Goal: Communication & Community: Ask a question

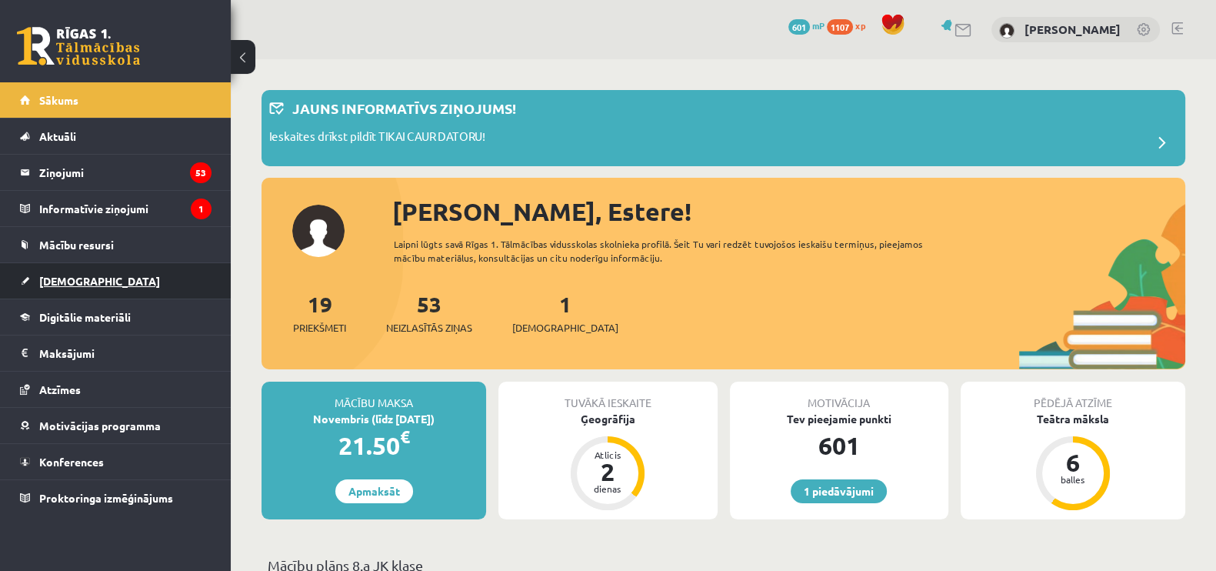
click at [81, 282] on span "[DEMOGRAPHIC_DATA]" at bounding box center [99, 281] width 121 height 14
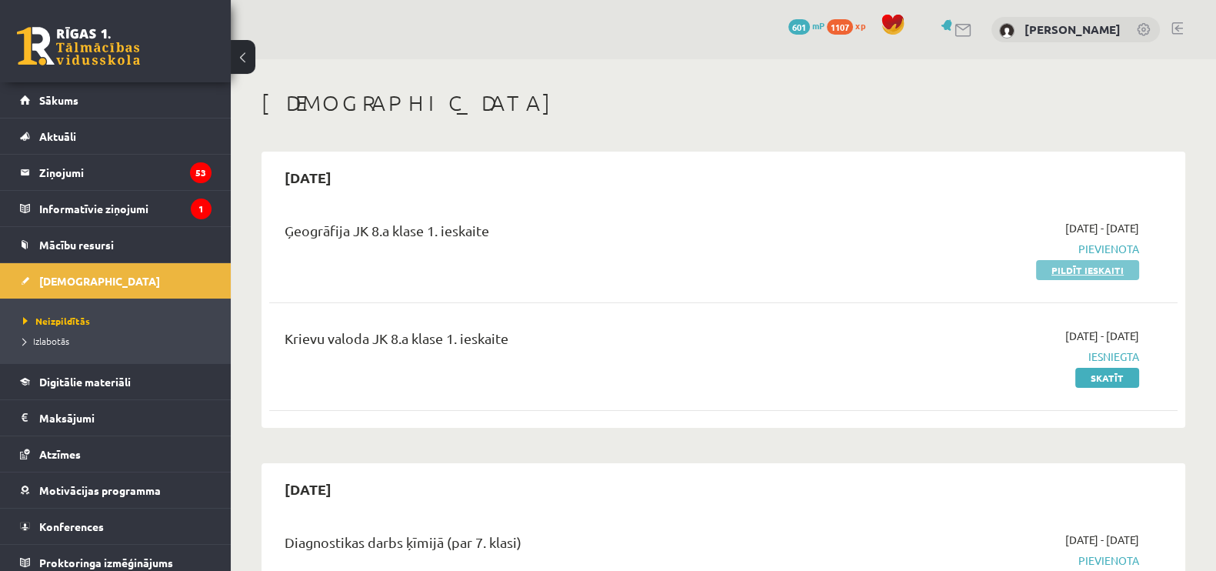
click at [1088, 275] on link "Pildīt ieskaiti" at bounding box center [1087, 270] width 103 height 20
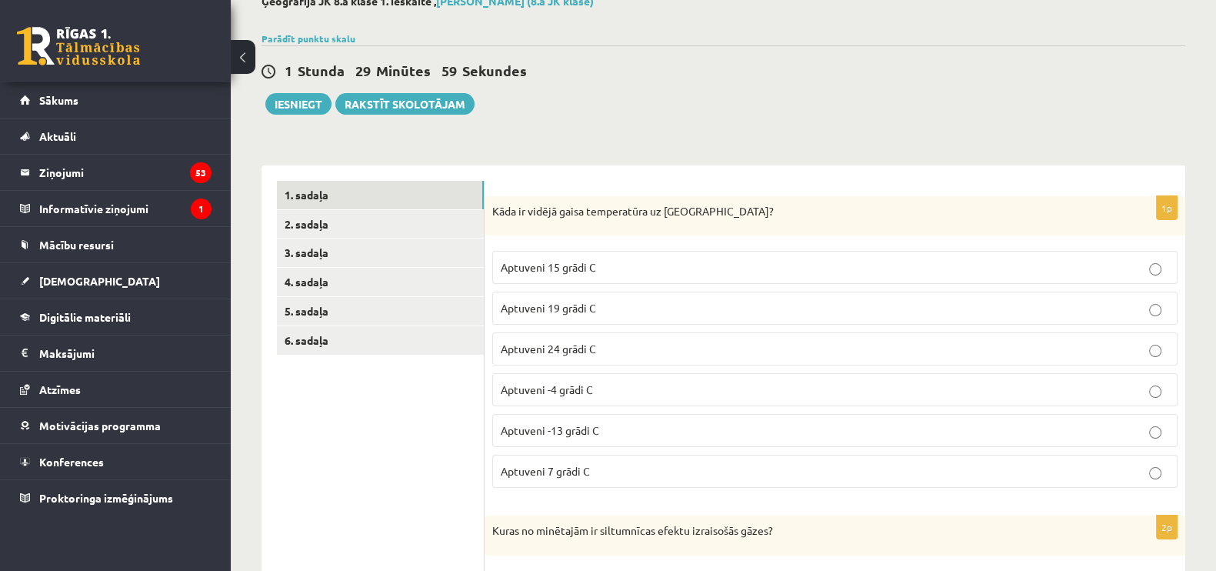
scroll to position [104, 0]
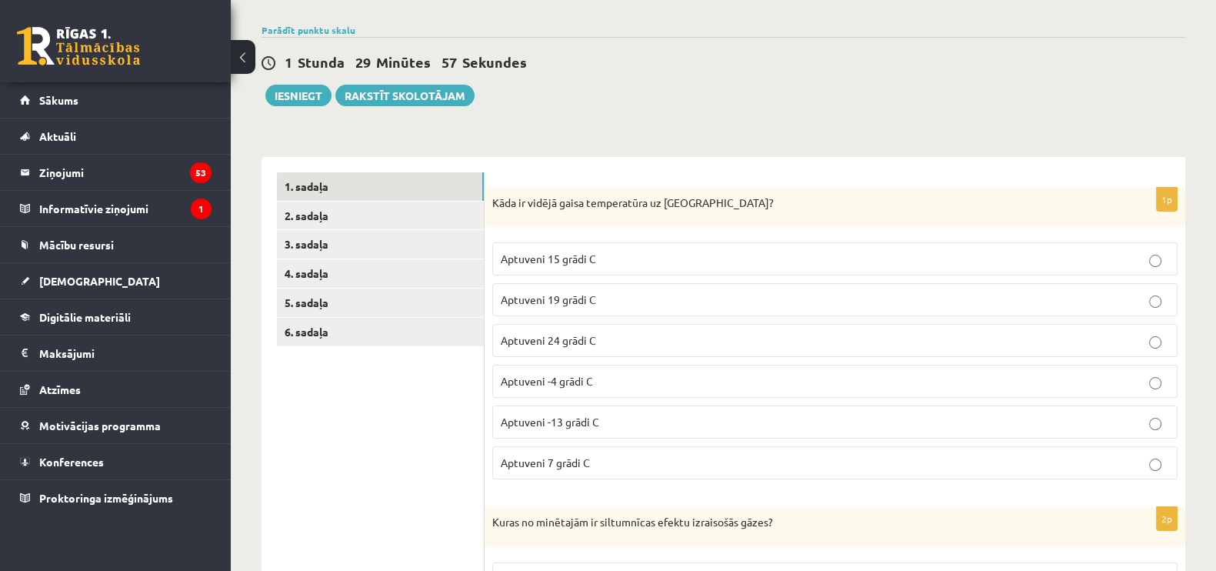
click at [657, 263] on p "Aptuveni 15 grādi C" at bounding box center [835, 259] width 668 height 16
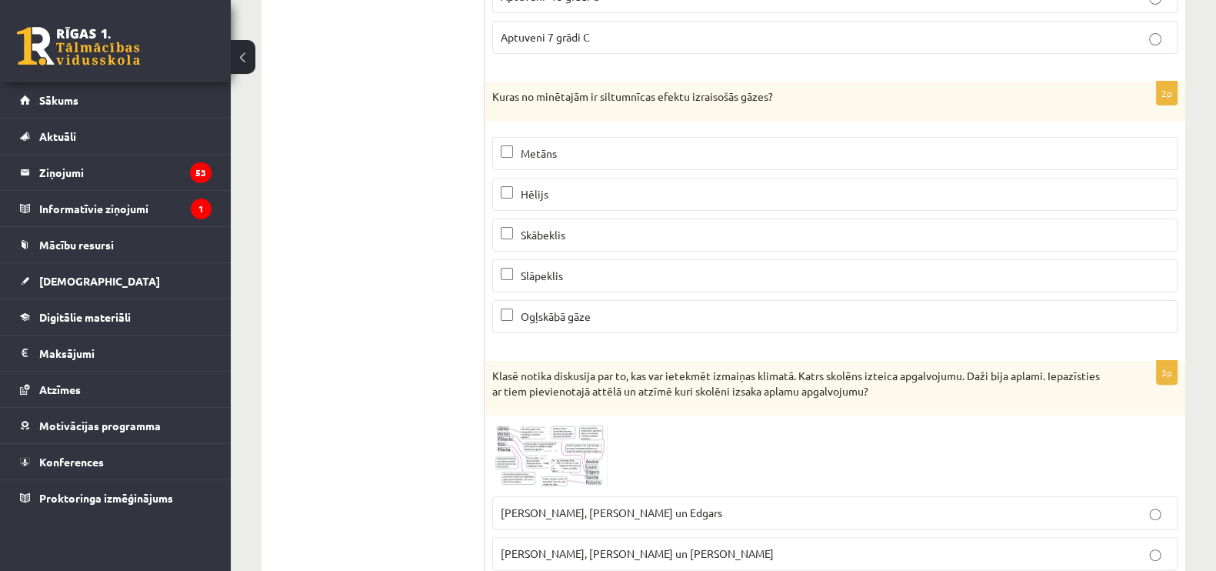
scroll to position [531, 0]
click at [549, 227] on span "Skābeklis" at bounding box center [543, 233] width 45 height 14
click at [545, 258] on label "Slāpeklis" at bounding box center [834, 274] width 685 height 33
click at [544, 309] on span "Ogļskābā gāze" at bounding box center [556, 315] width 70 height 14
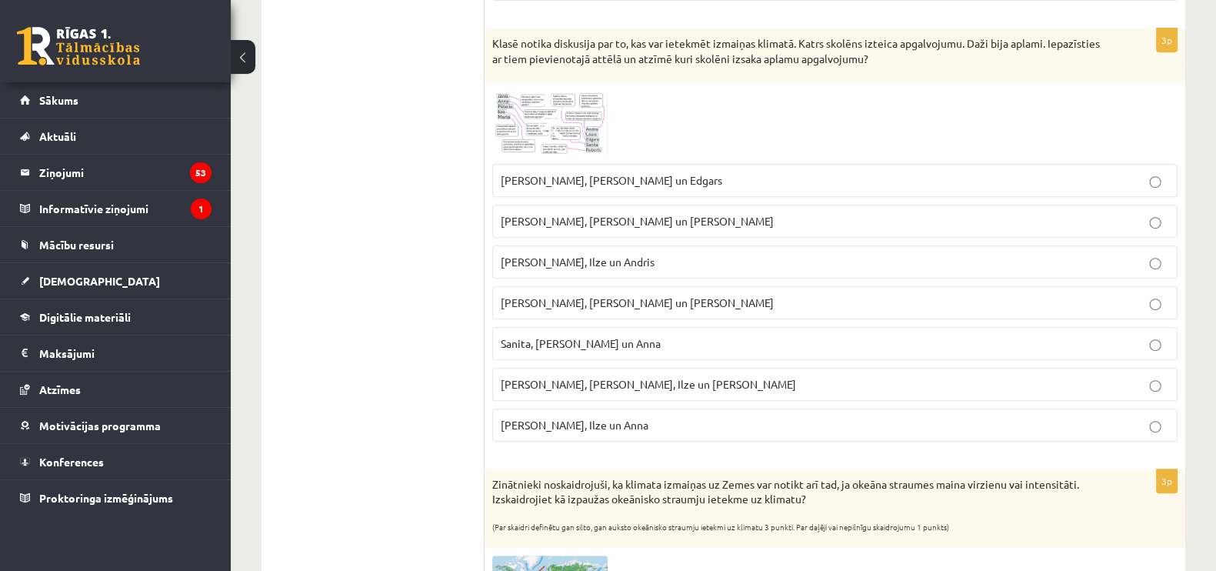
scroll to position [867, 0]
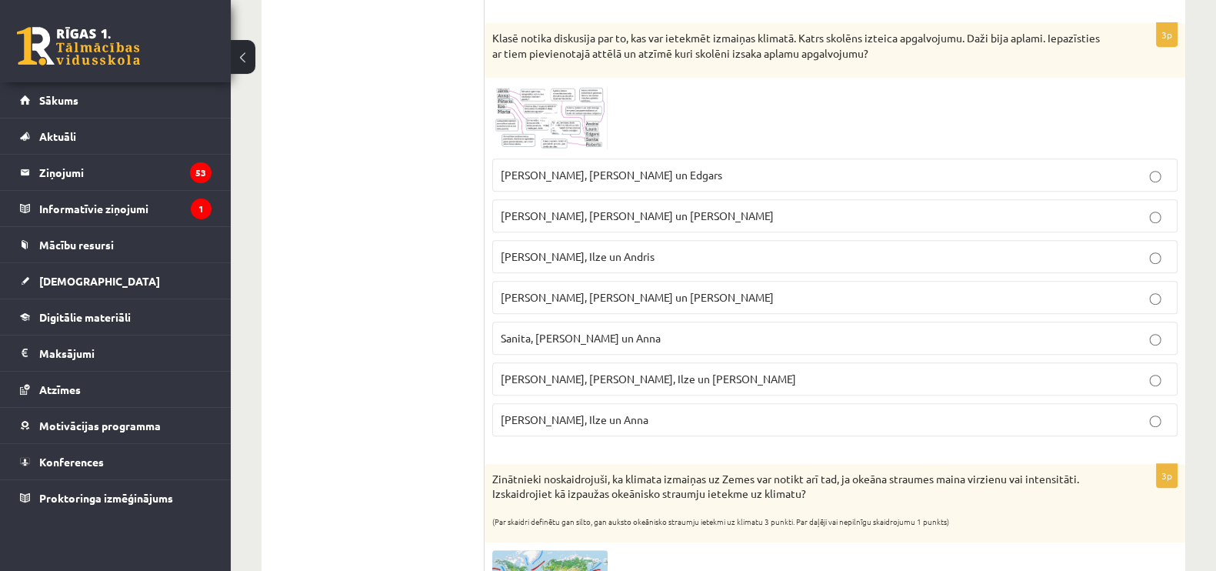
click at [571, 290] on span "Laura, Anna un Jānis" at bounding box center [637, 297] width 273 height 14
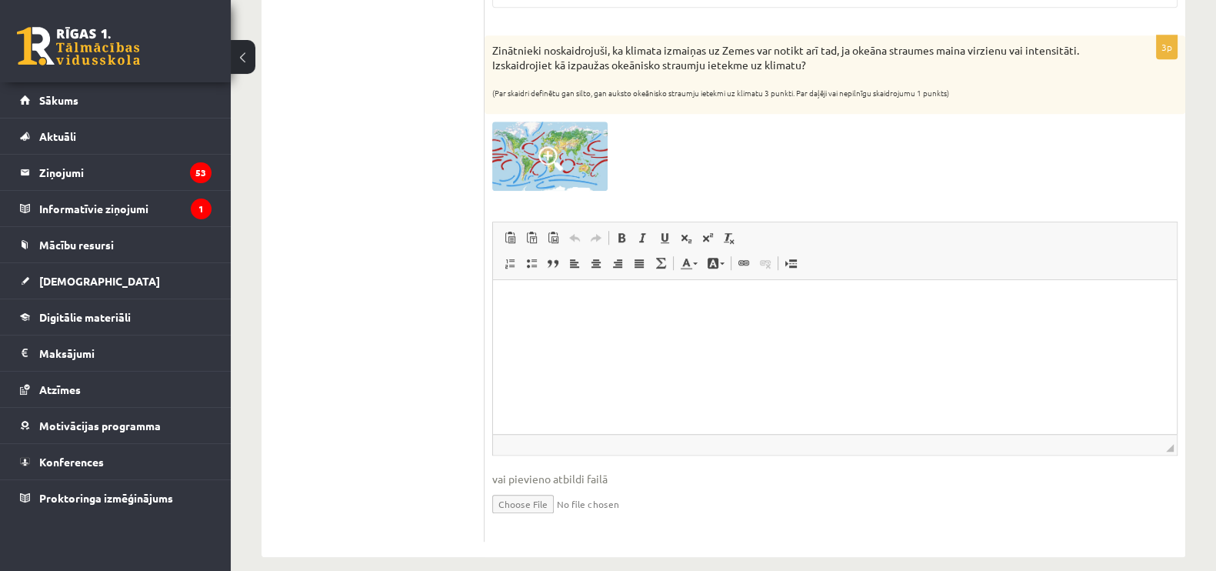
scroll to position [1307, 0]
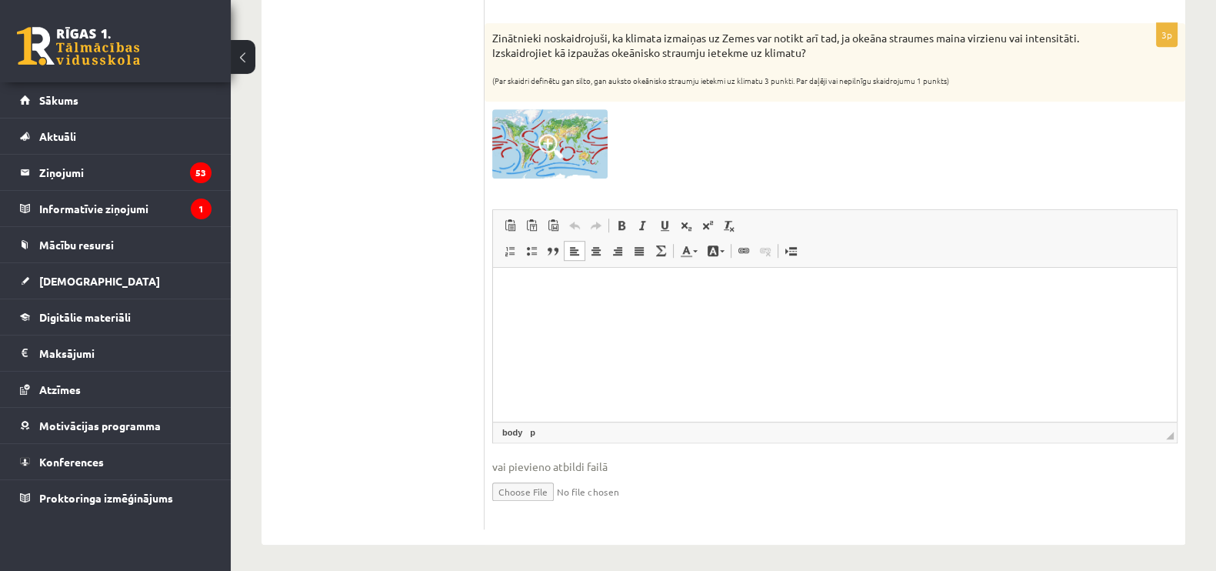
click at [576, 291] on p "Bagātinātā teksta redaktors, wiswyg-editor-user-answer-47433799478600" at bounding box center [834, 291] width 653 height 16
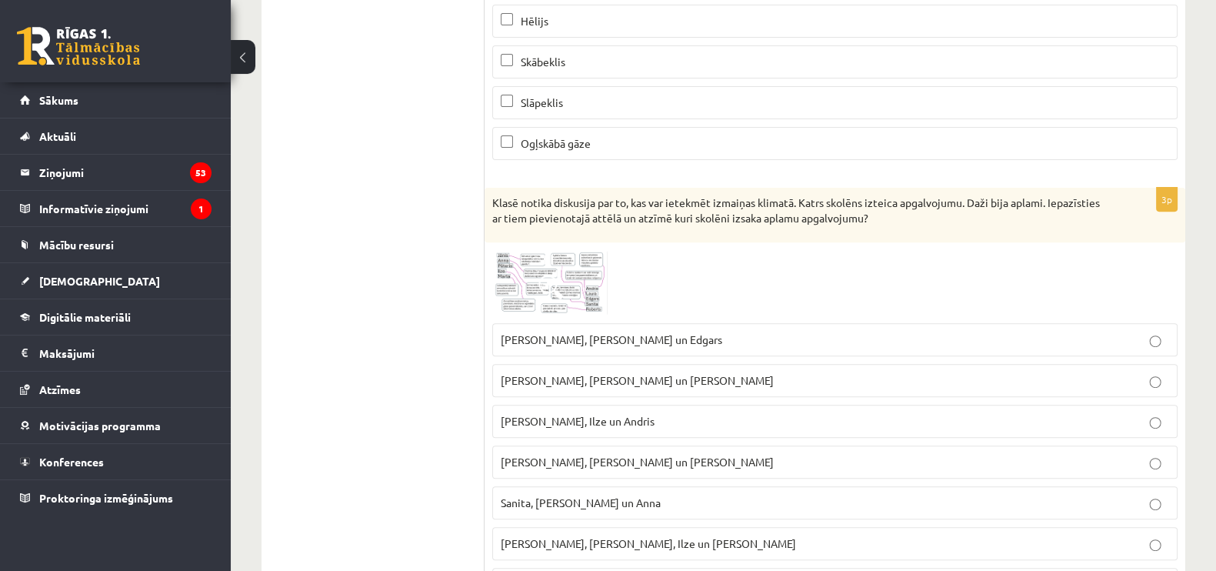
scroll to position [710, 0]
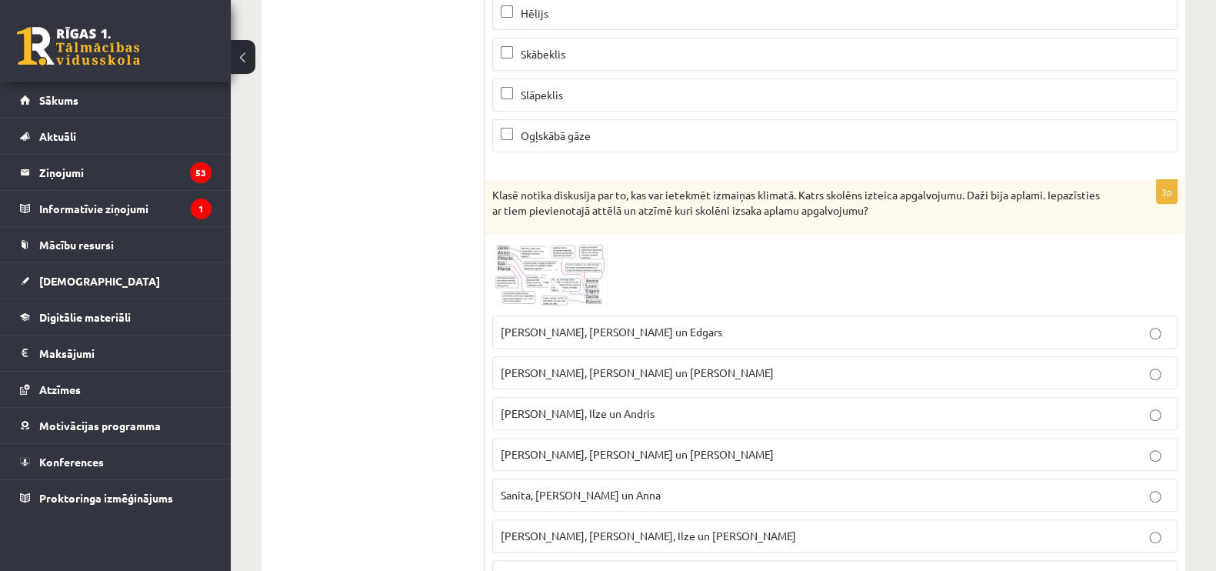
click at [576, 286] on img at bounding box center [549, 274] width 115 height 65
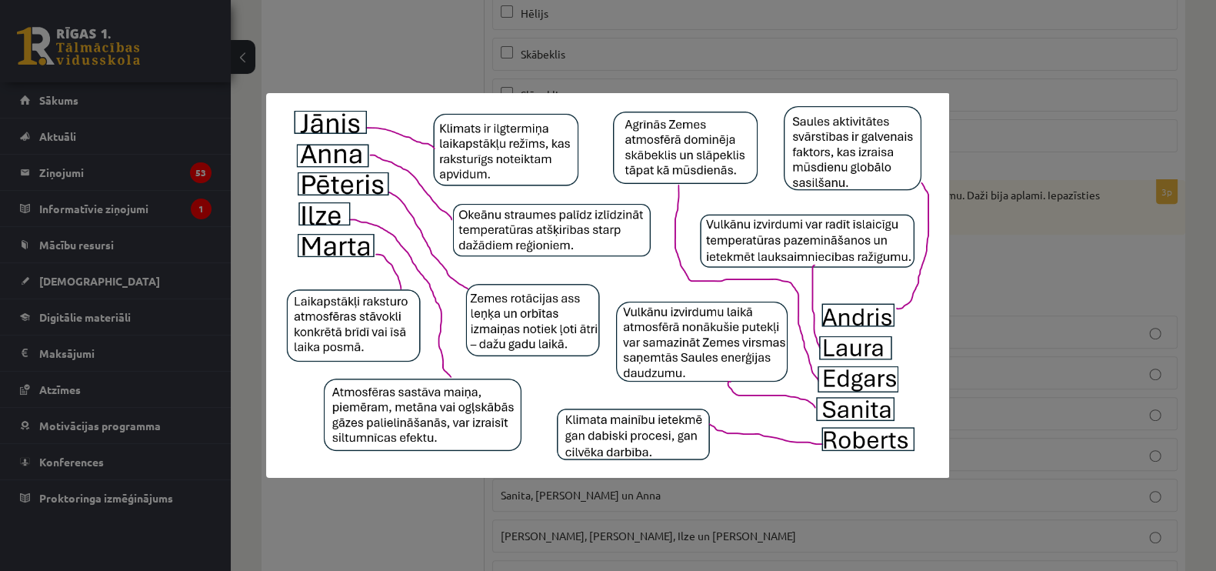
click at [1102, 308] on div at bounding box center [608, 285] width 1216 height 571
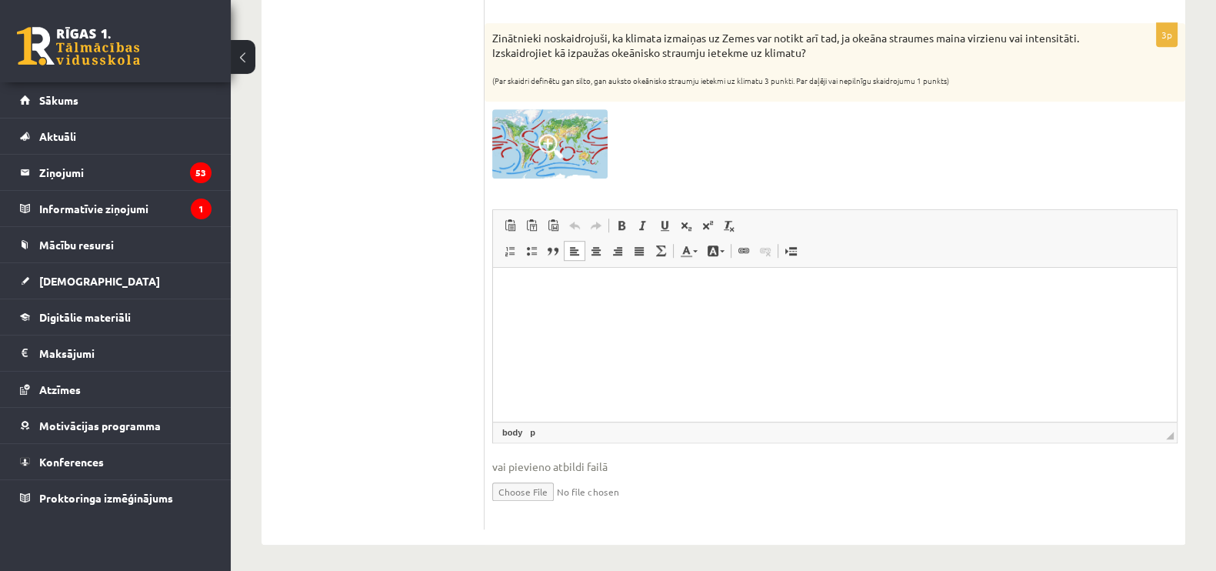
scroll to position [0, 0]
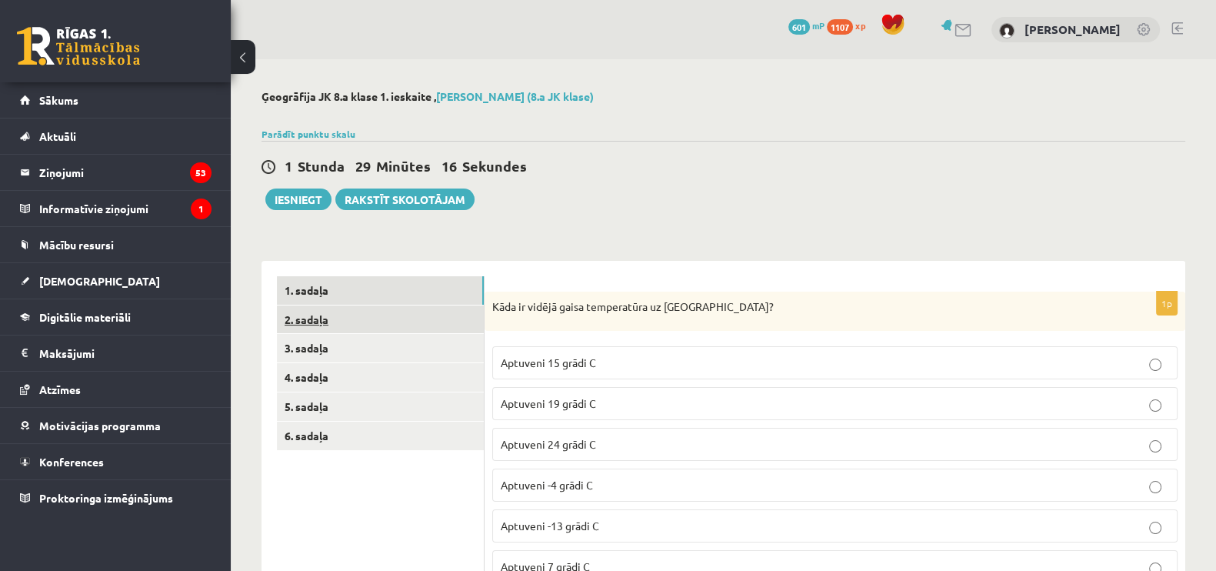
click at [435, 309] on link "2. sadaļa" at bounding box center [380, 319] width 207 height 28
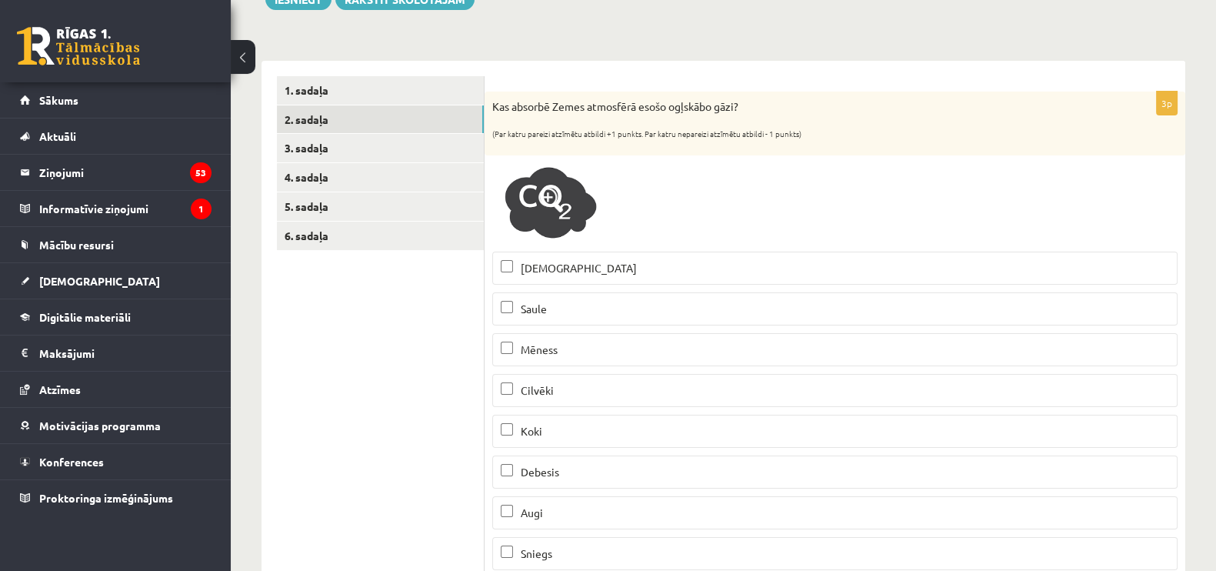
scroll to position [201, 0]
click at [594, 253] on label "Jūra" at bounding box center [834, 266] width 685 height 33
click at [596, 305] on p "Saule" at bounding box center [835, 307] width 668 height 16
click at [596, 348] on p "Mēness" at bounding box center [835, 348] width 668 height 16
click at [591, 387] on p "Cilvēki" at bounding box center [835, 389] width 668 height 16
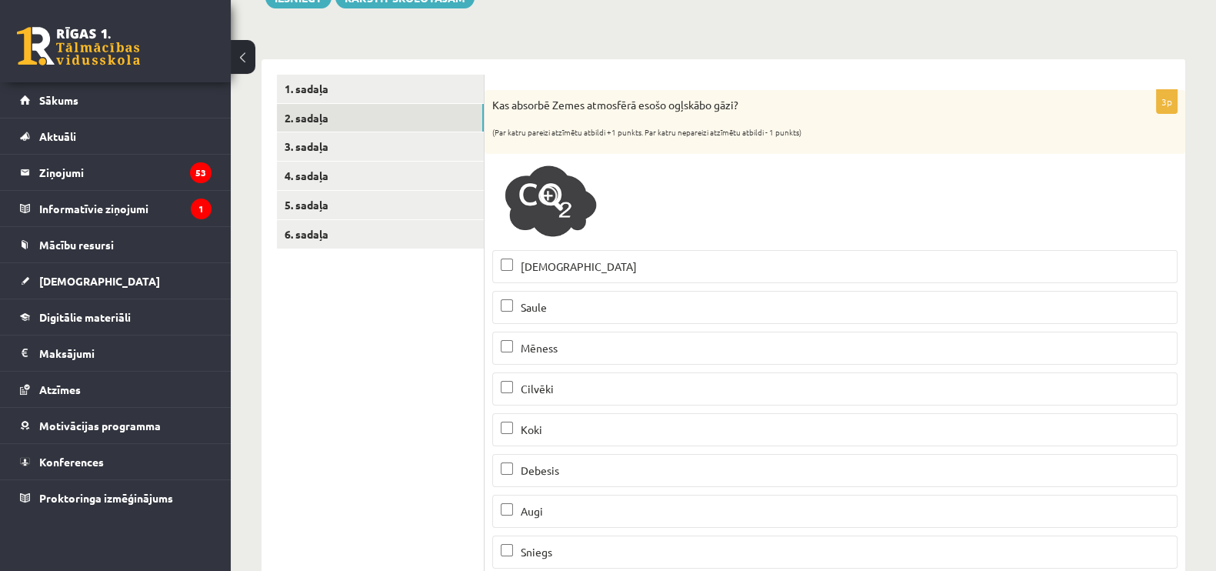
click at [584, 338] on label "Mēness" at bounding box center [834, 347] width 685 height 33
drag, startPoint x: 581, startPoint y: 302, endPoint x: 581, endPoint y: 256, distance: 46.1
click at [581, 256] on fieldset "Jūra Saule Mēness Cilvēki Koki Debesis Augi Sniegs" at bounding box center [834, 407] width 685 height 331
click at [581, 256] on label "Jūra" at bounding box center [834, 266] width 685 height 33
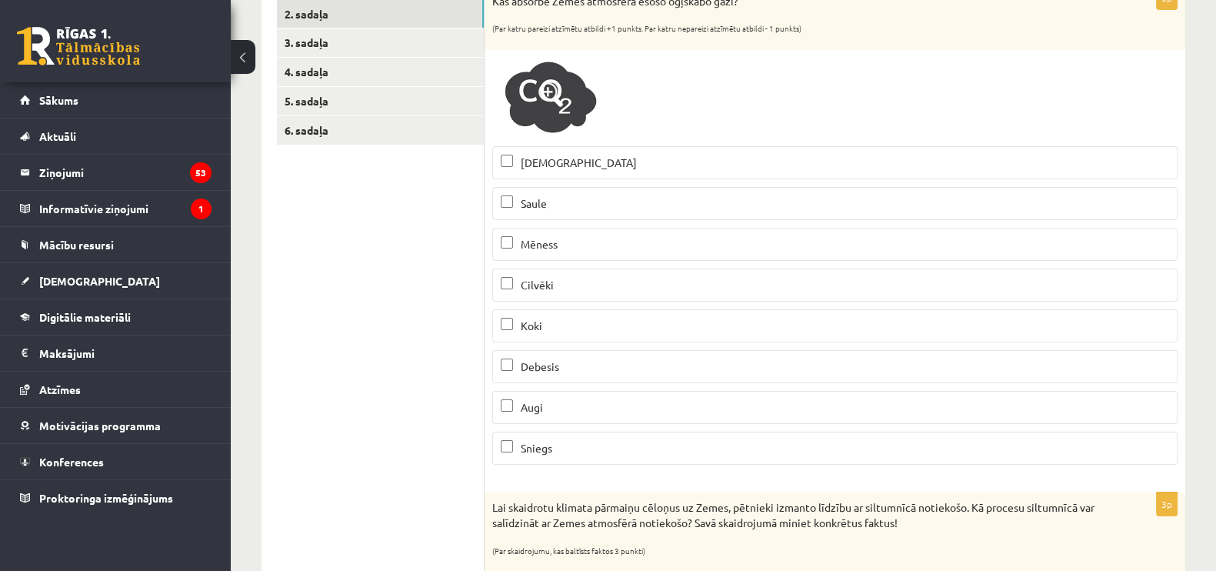
scroll to position [306, 0]
click at [574, 359] on p "Debesis" at bounding box center [835, 366] width 668 height 16
click at [584, 321] on p "Koki" at bounding box center [835, 325] width 668 height 16
click at [564, 395] on label "Augi" at bounding box center [834, 406] width 685 height 33
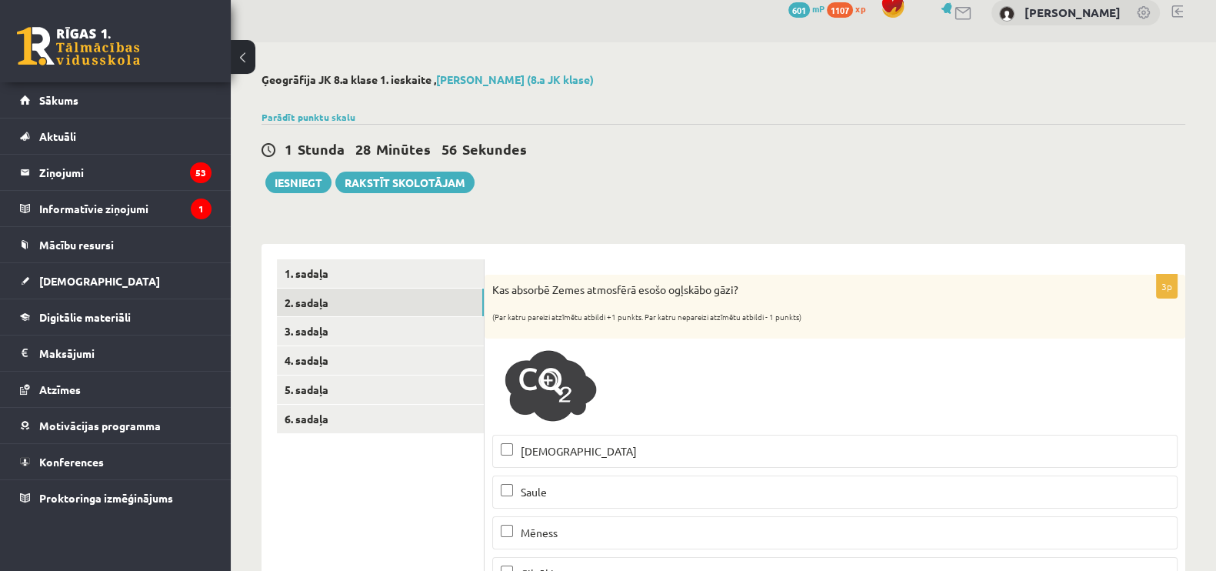
scroll to position [0, 0]
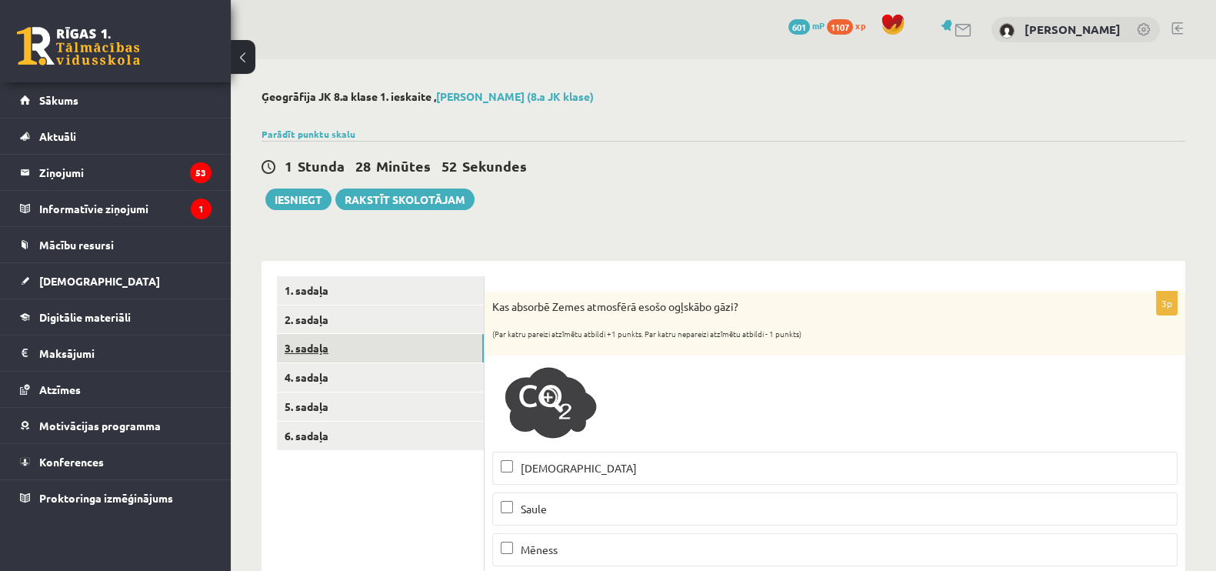
click at [379, 355] on link "3. sadaļa" at bounding box center [380, 348] width 207 height 28
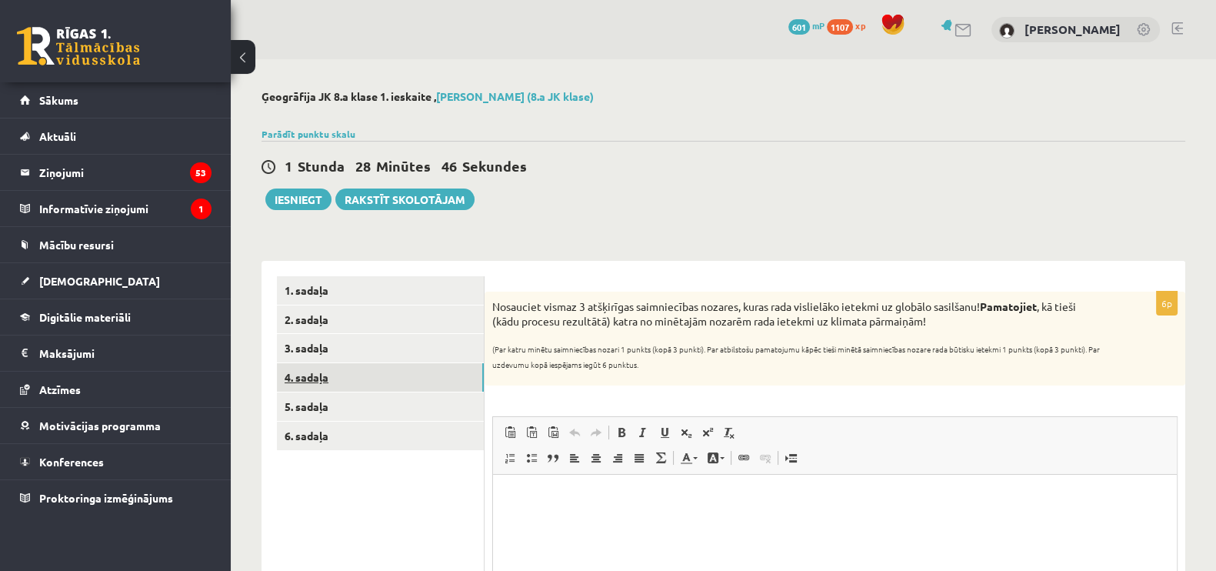
click at [328, 380] on link "4. sadaļa" at bounding box center [380, 377] width 207 height 28
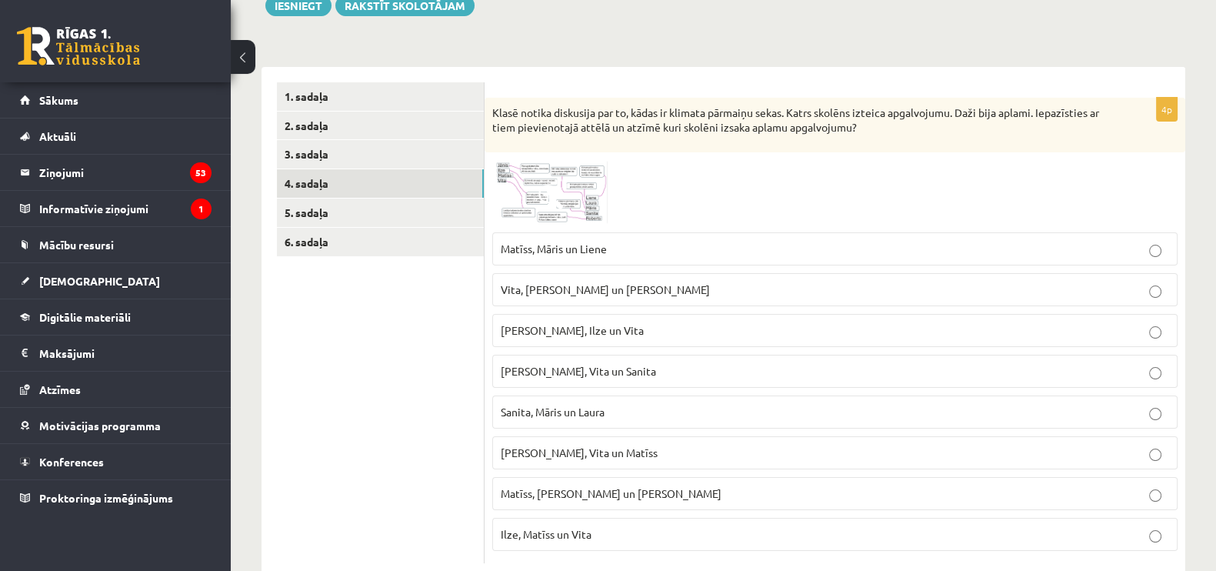
click at [649, 404] on p "Sanita, Māris un Laura" at bounding box center [835, 412] width 668 height 16
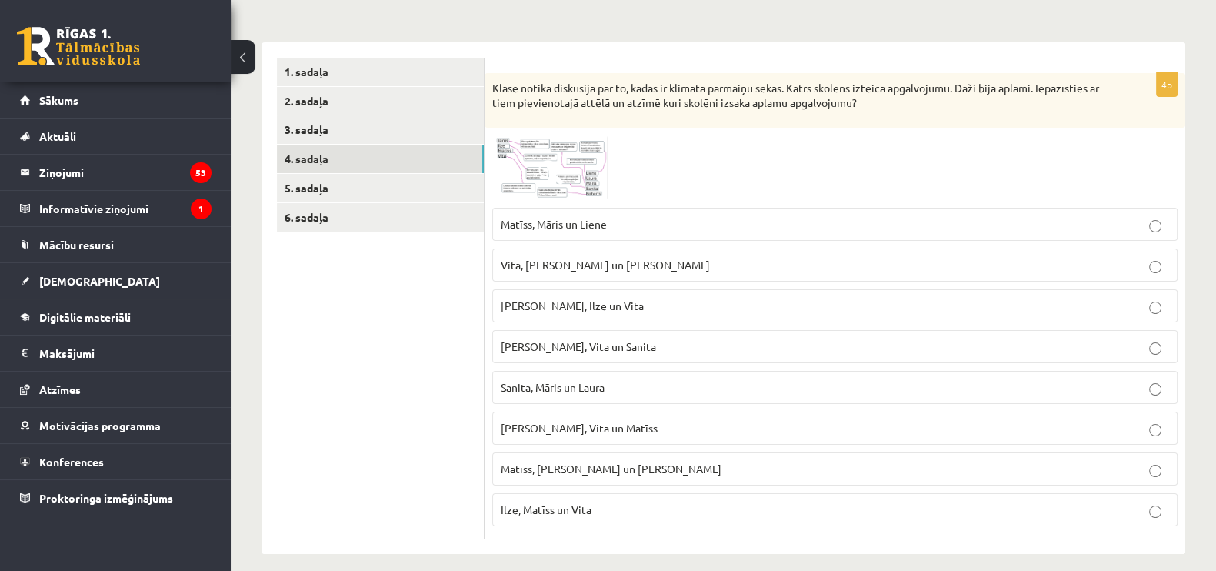
scroll to position [231, 0]
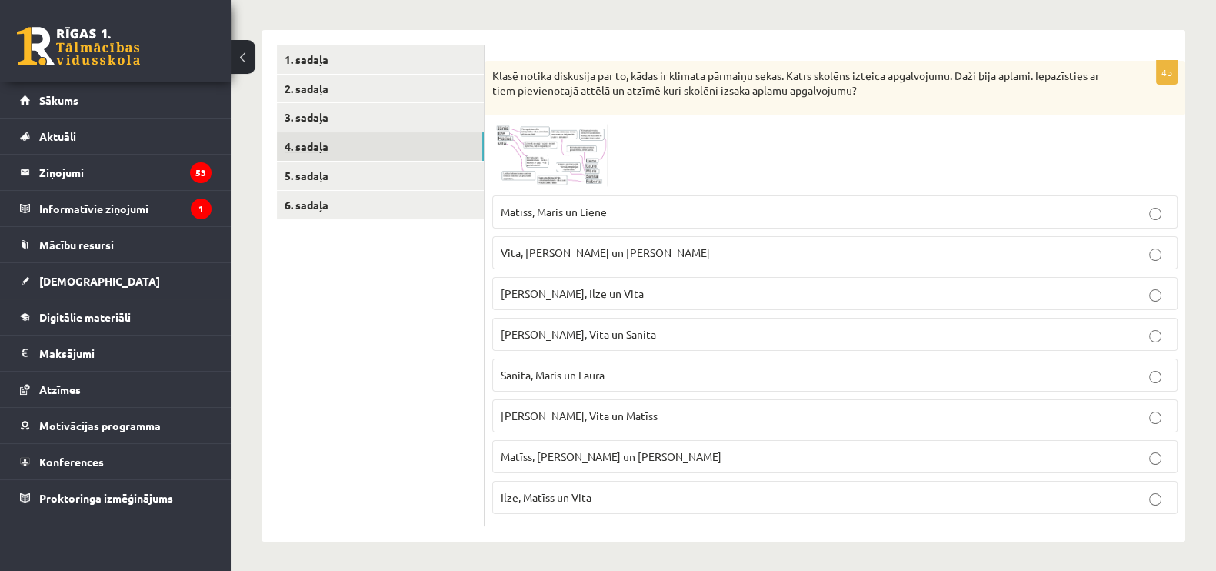
click at [288, 158] on link "4. sadaļa" at bounding box center [380, 146] width 207 height 28
click at [307, 174] on link "5. sadaļa" at bounding box center [380, 175] width 207 height 28
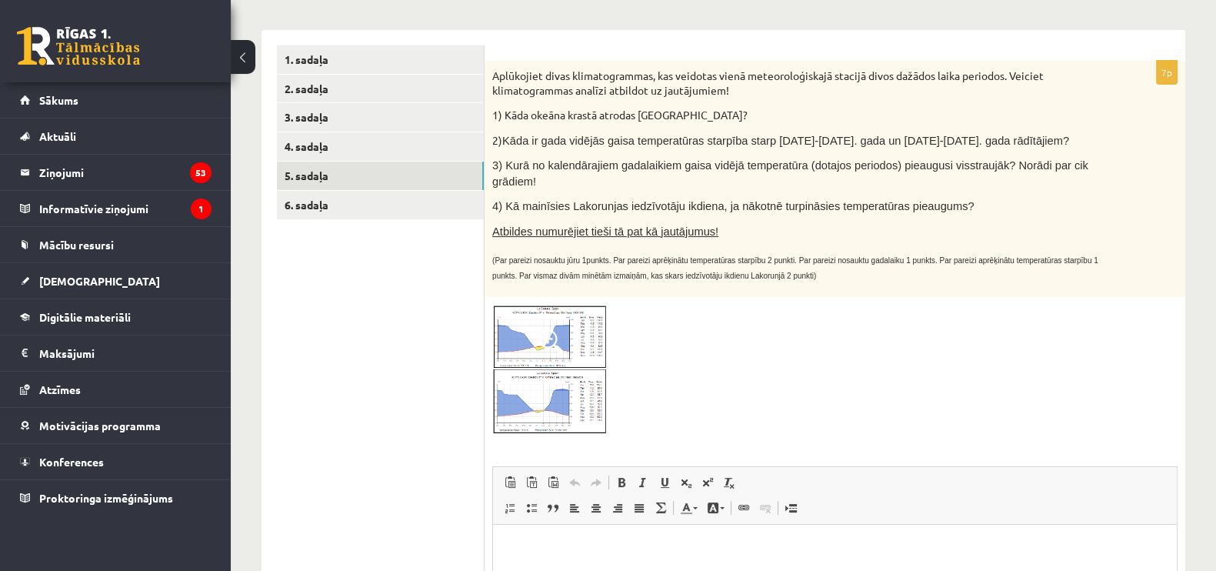
scroll to position [0, 0]
click at [342, 213] on link "6. sadaļa" at bounding box center [380, 205] width 207 height 28
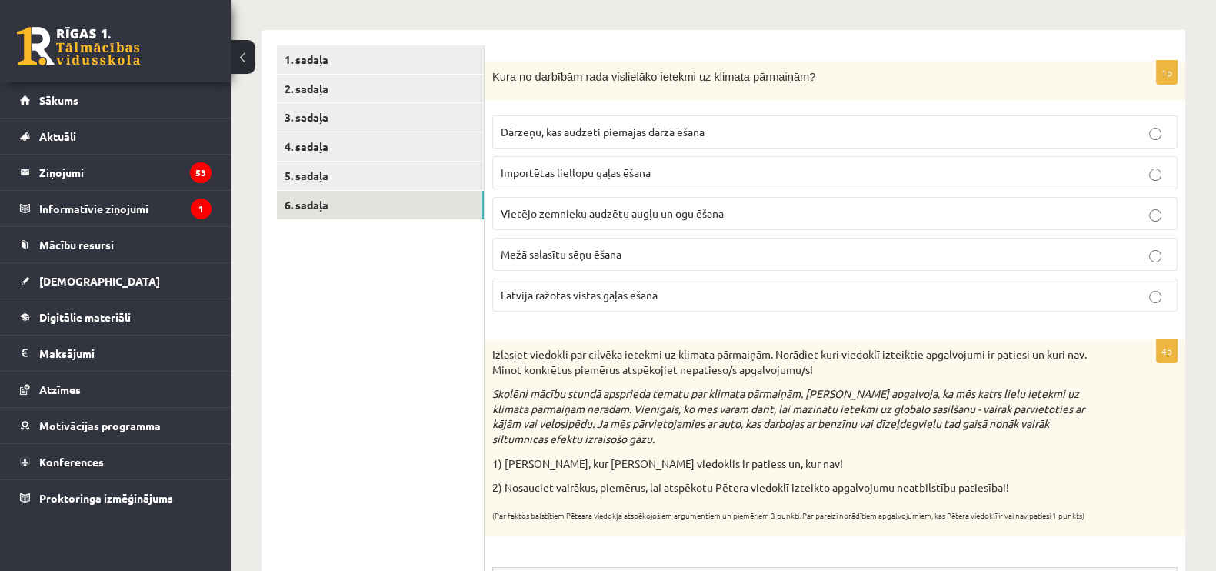
click at [615, 125] on span "Dārzeņu, kas audzēti piemājas dārzā ēšana" at bounding box center [603, 132] width 204 height 14
click at [618, 208] on span "Vietējo zemnieku audzētu augļu un ogu ēšana" at bounding box center [612, 213] width 223 height 14
click at [614, 171] on span "Importētas liellopu gaļas ēšana" at bounding box center [576, 172] width 150 height 14
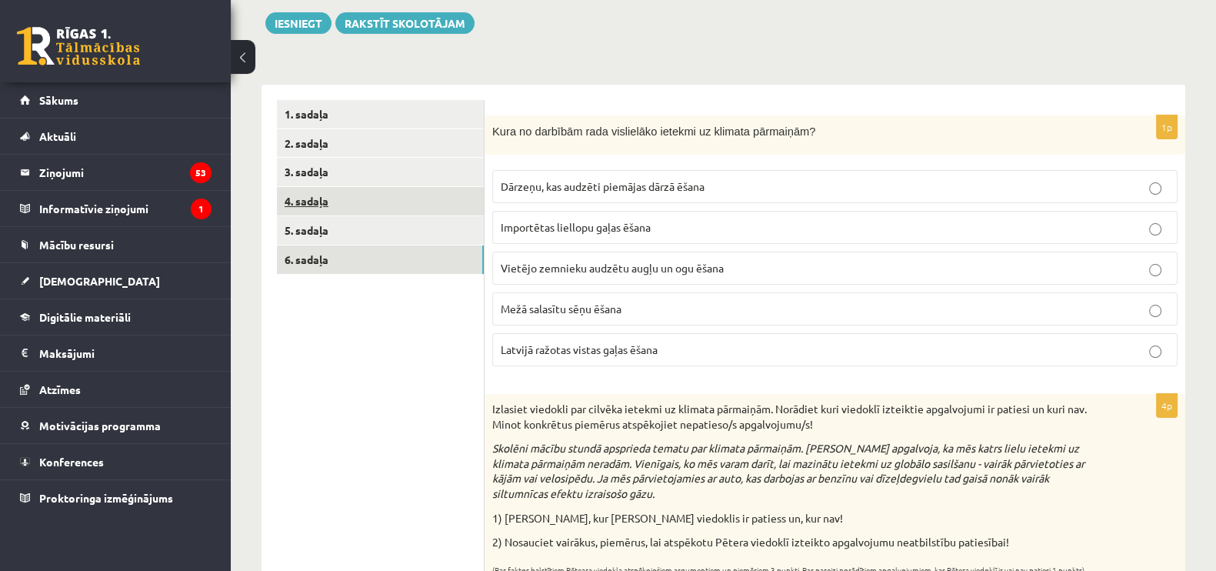
scroll to position [164, 0]
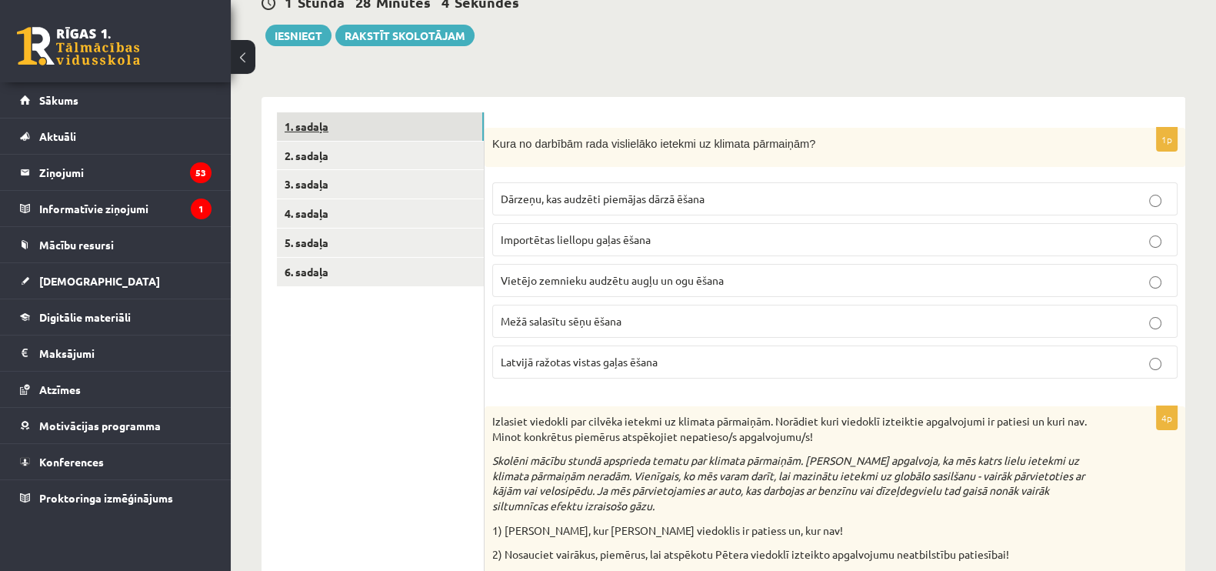
click at [328, 114] on link "1. sadaļa" at bounding box center [380, 126] width 207 height 28
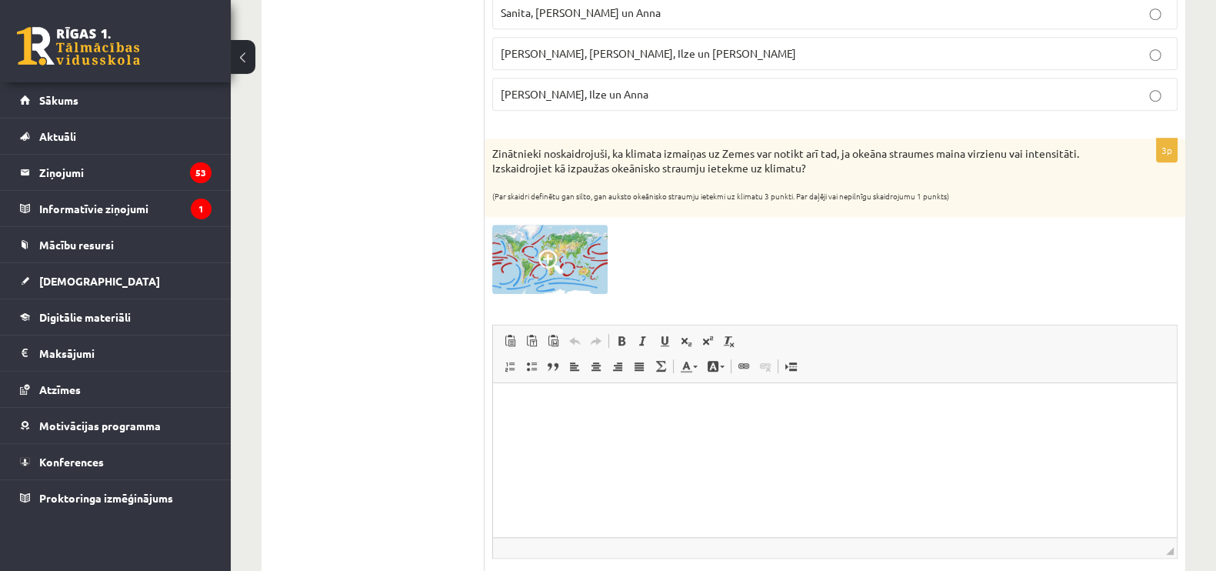
scroll to position [1293, 0]
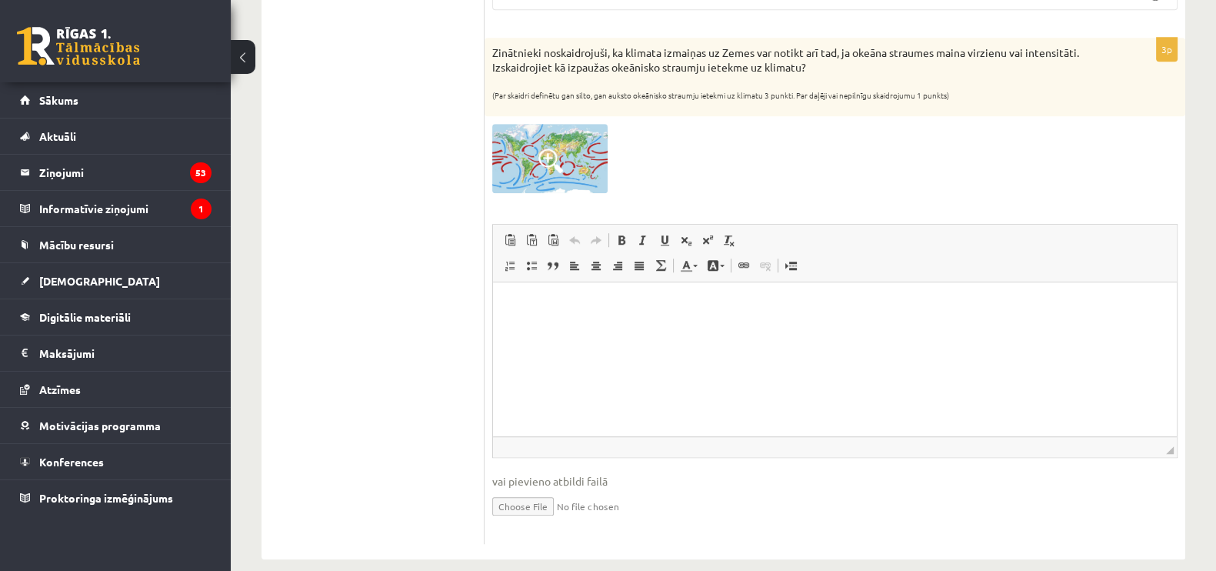
click at [609, 305] on p "Bagātinātā teksta redaktors, wiswyg-editor-user-answer-47433969236840" at bounding box center [834, 306] width 653 height 16
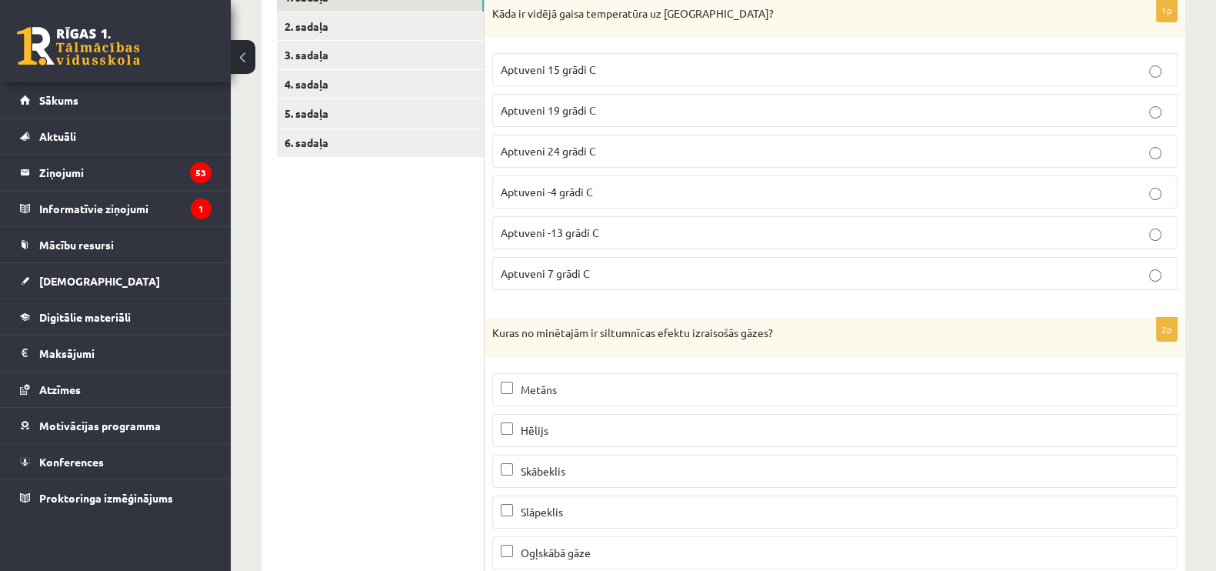
scroll to position [281, 0]
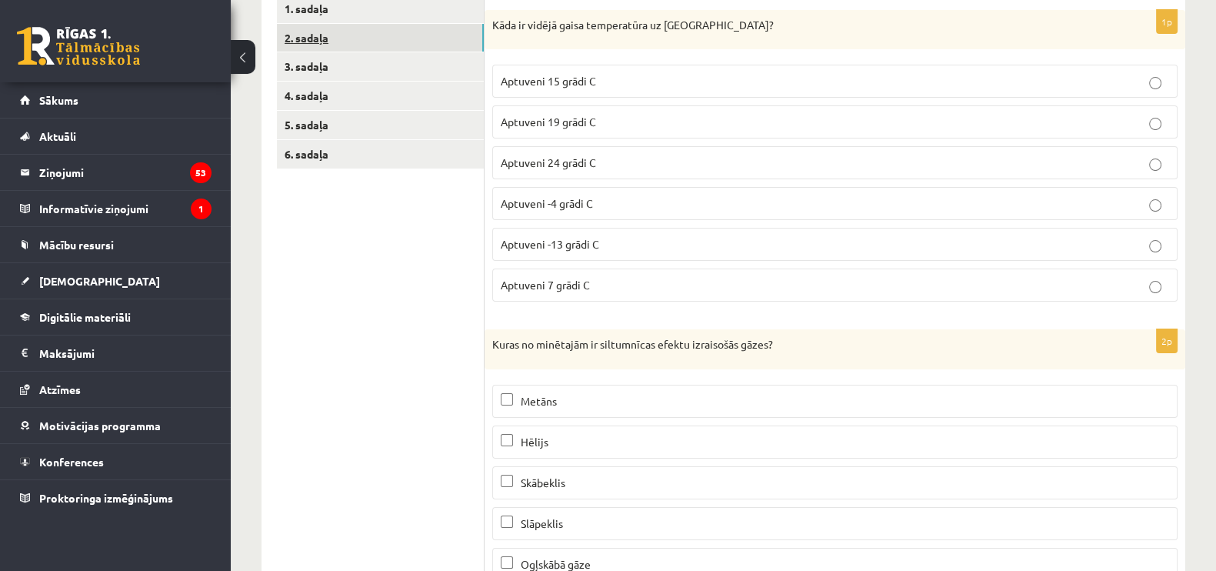
click at [311, 28] on link "2. sadaļa" at bounding box center [380, 38] width 207 height 28
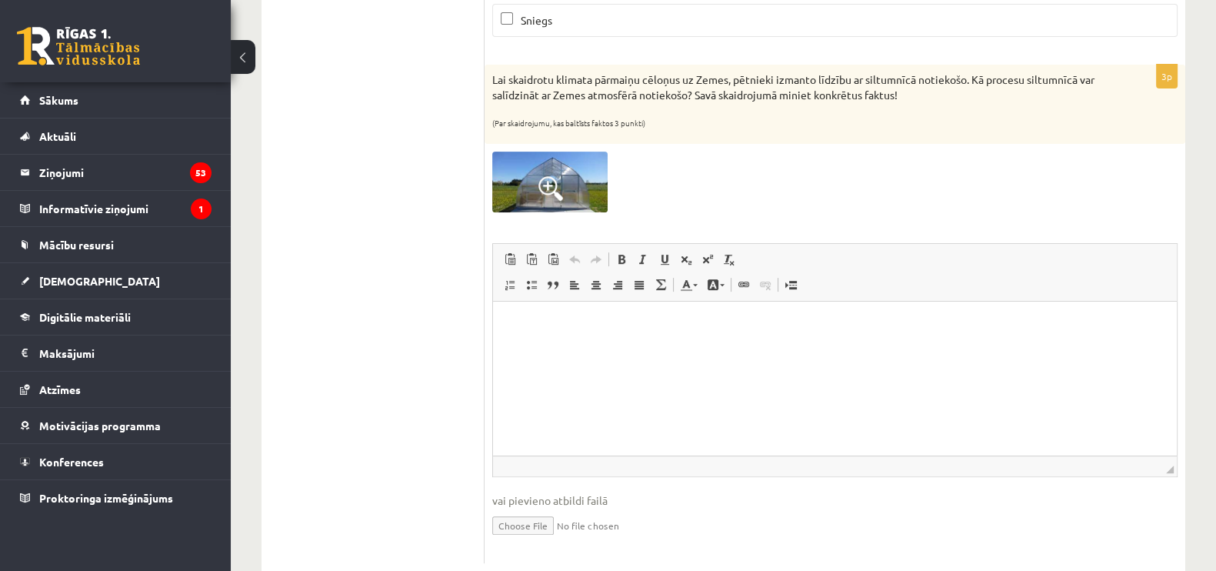
scroll to position [769, 0]
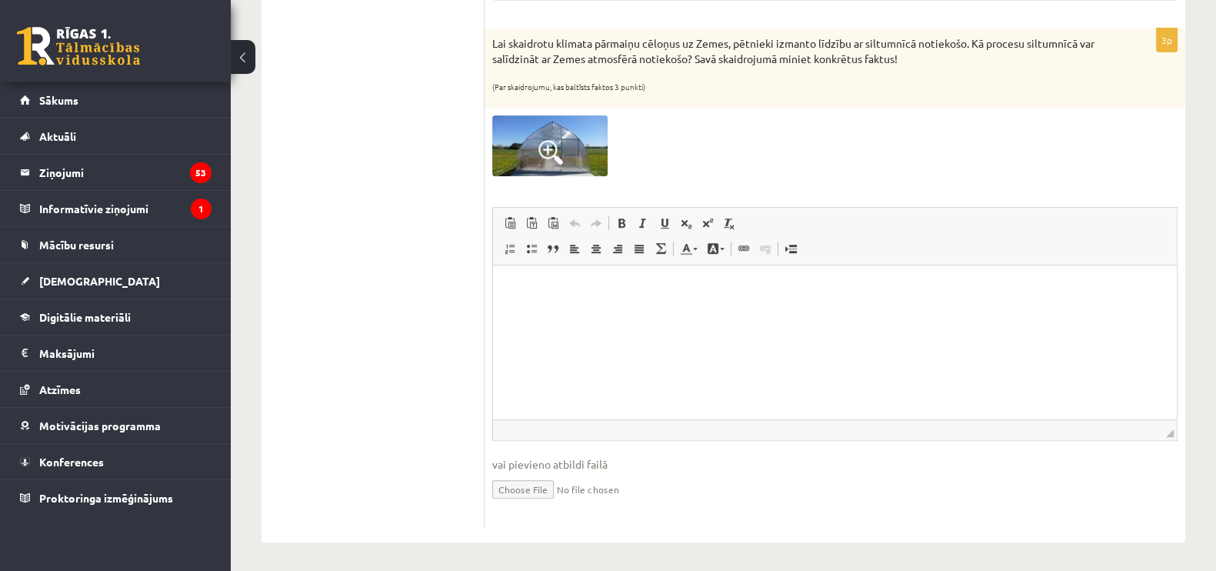
click at [564, 311] on html at bounding box center [835, 288] width 684 height 47
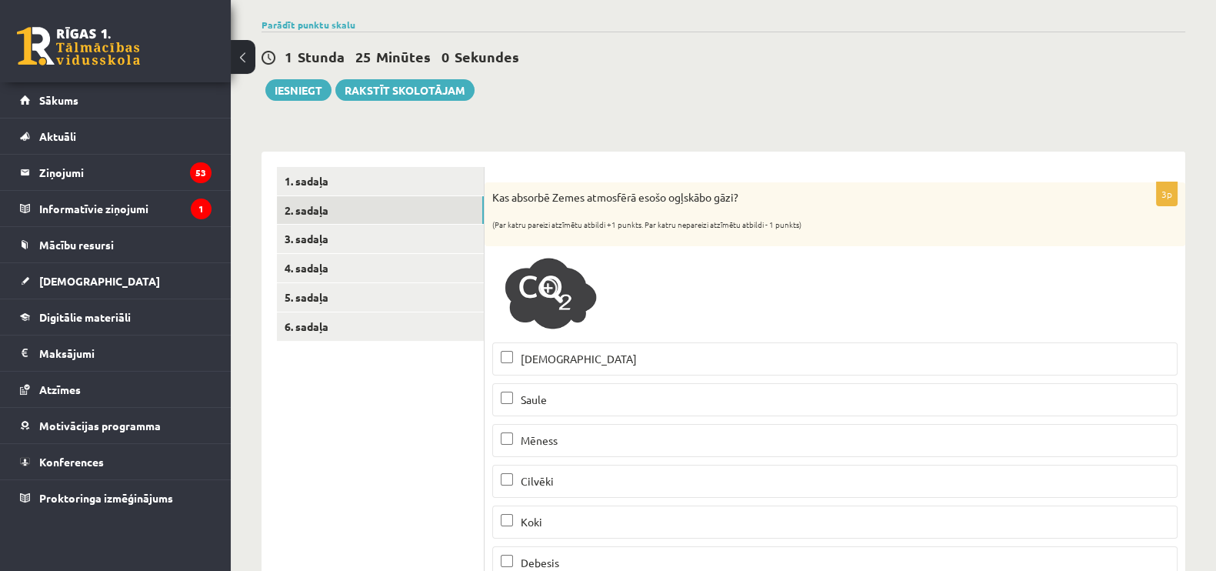
scroll to position [0, 0]
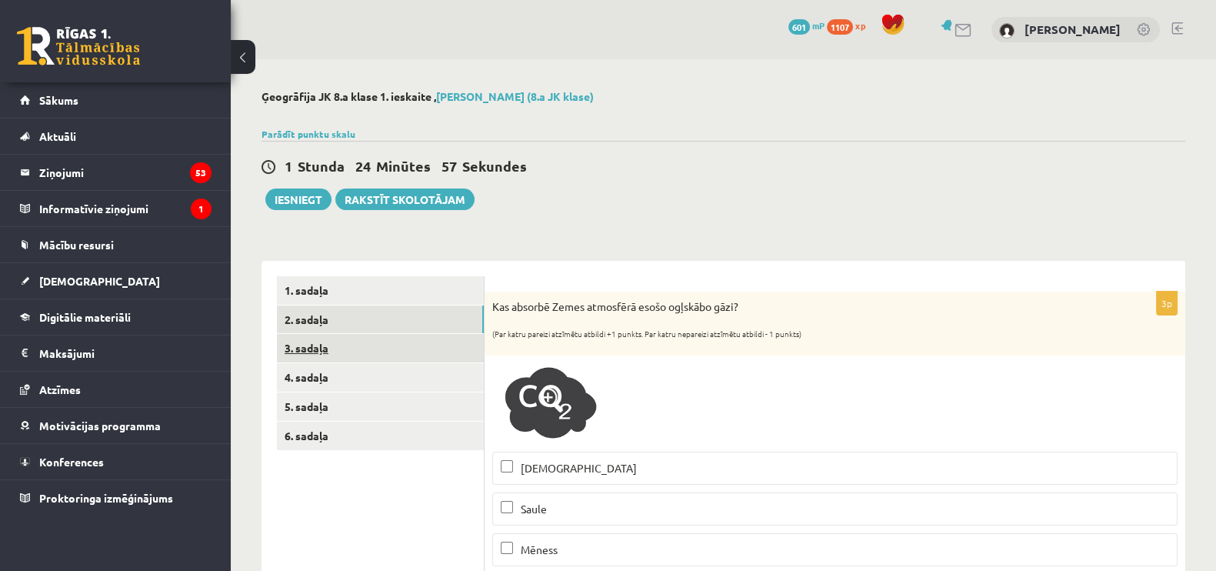
click at [318, 355] on link "3. sadaļa" at bounding box center [380, 348] width 207 height 28
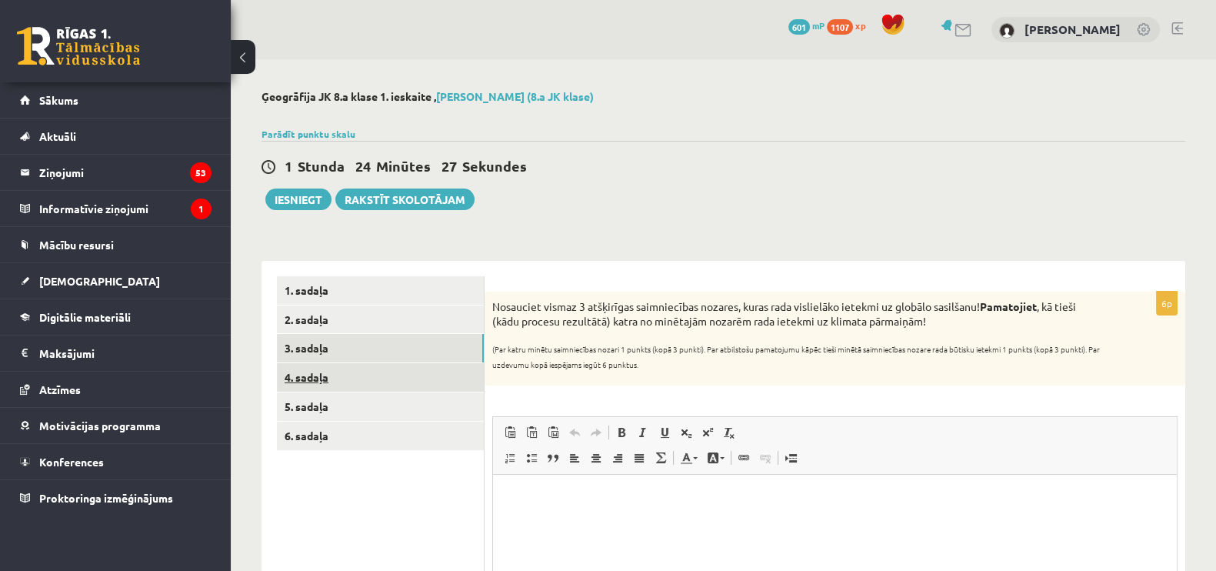
click at [321, 371] on link "4. sadaļa" at bounding box center [380, 377] width 207 height 28
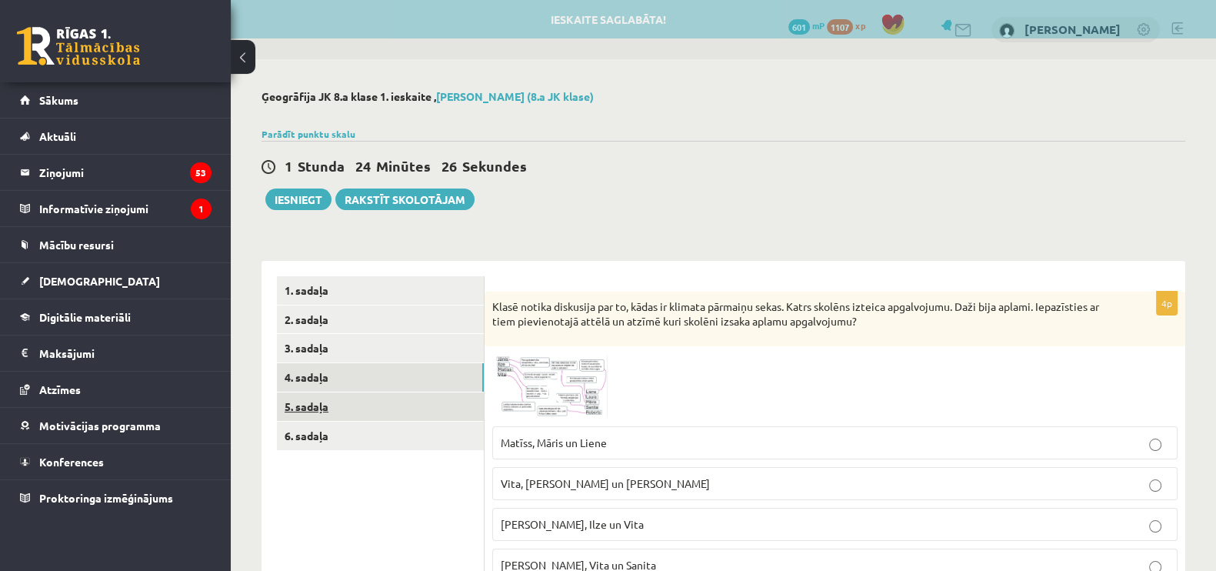
click at [313, 401] on link "5. sadaļa" at bounding box center [380, 406] width 207 height 28
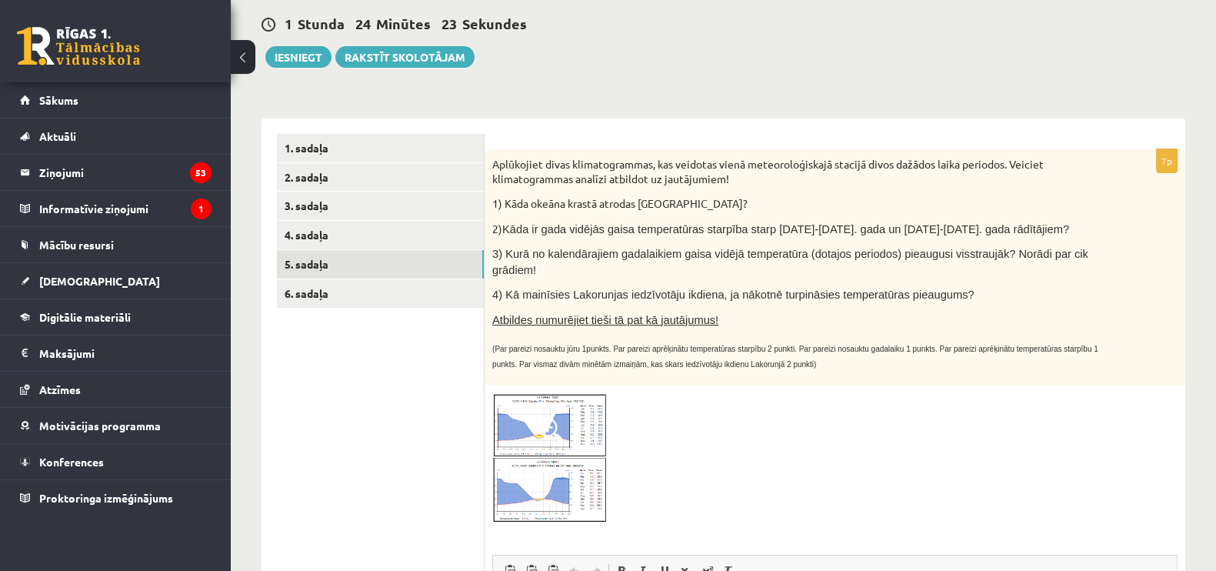
scroll to position [194, 0]
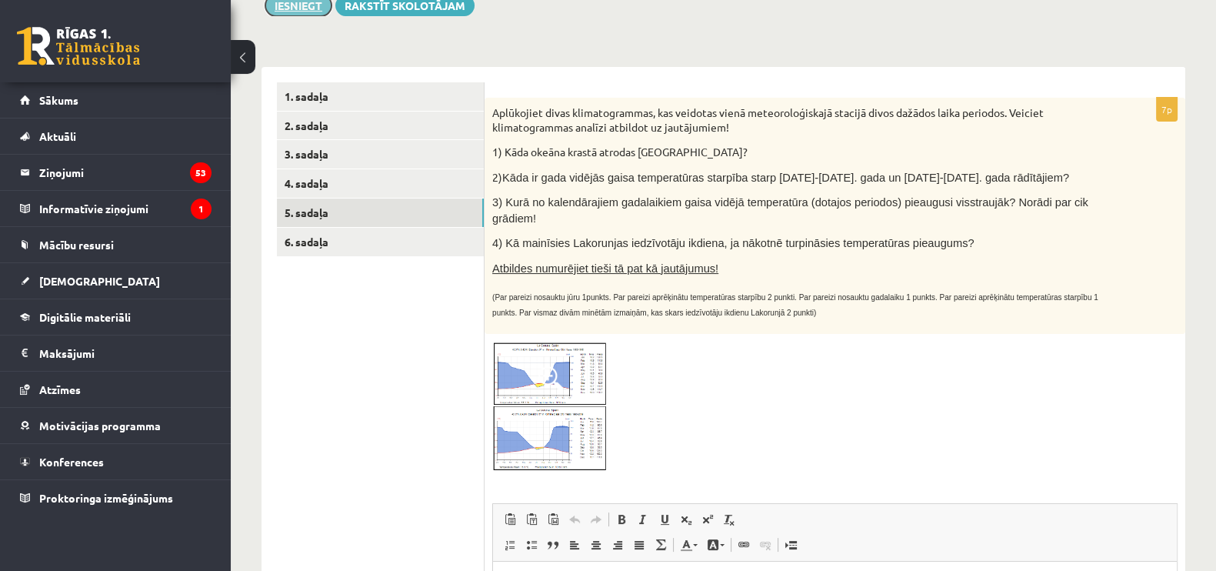
click at [320, 9] on button "Iesniegt" at bounding box center [298, 6] width 66 height 22
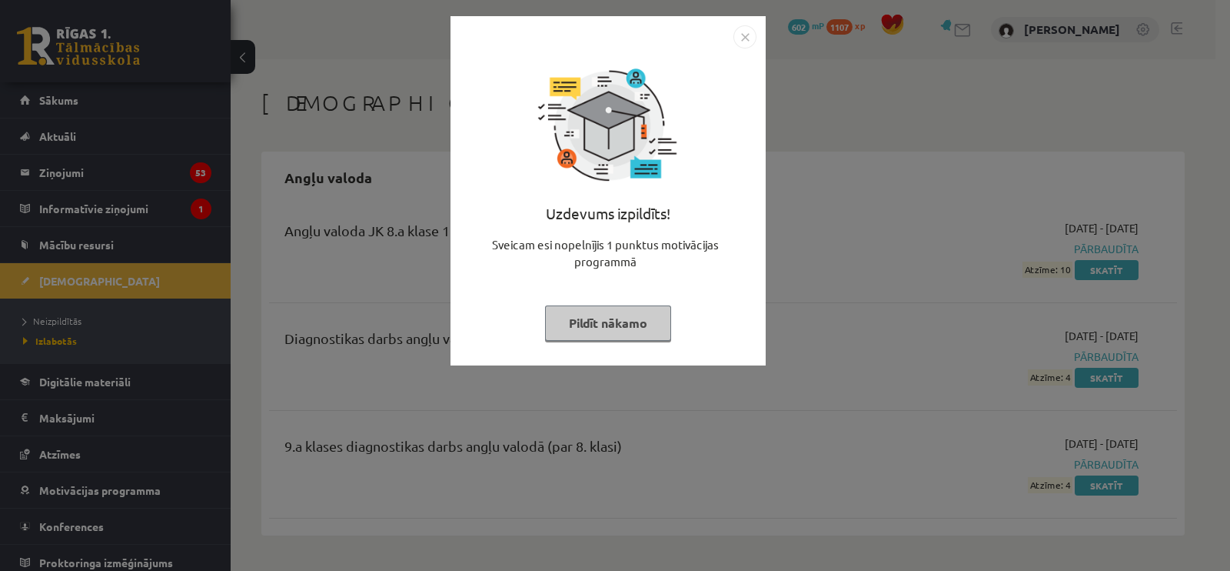
click at [628, 312] on button "Pildīt nākamo" at bounding box center [608, 322] width 126 height 35
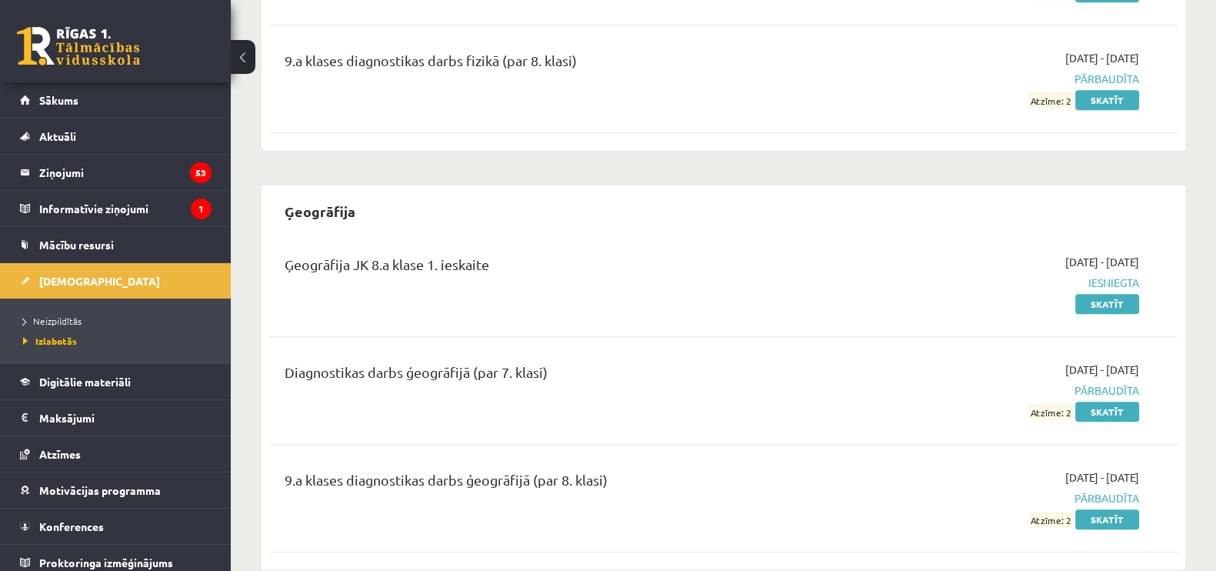
scroll to position [2146, 0]
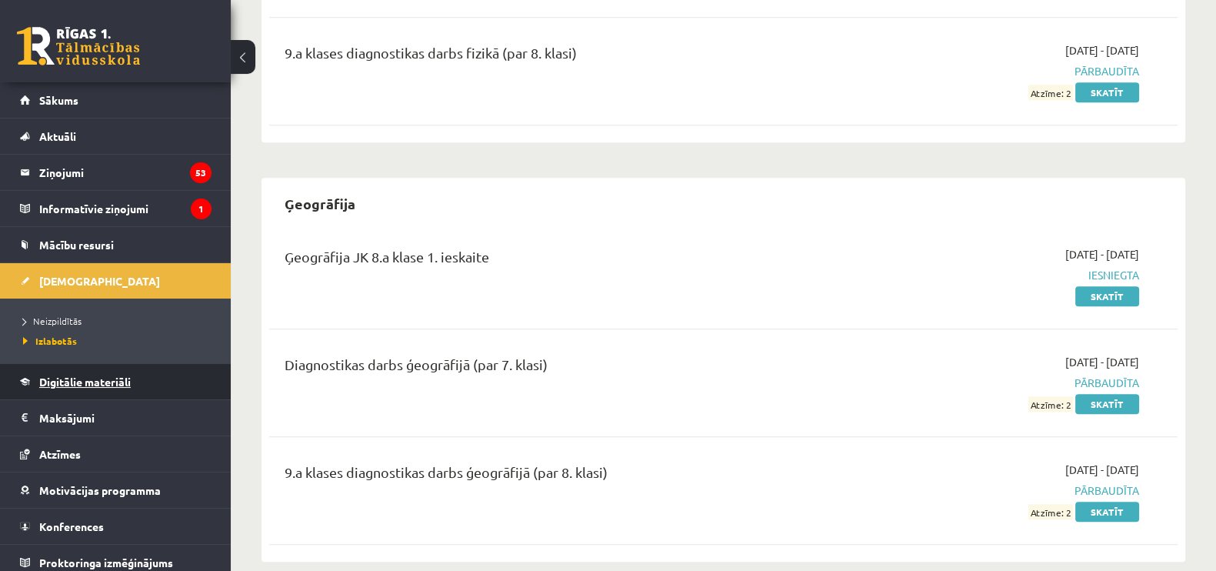
click at [55, 376] on span "Digitālie materiāli" at bounding box center [85, 382] width 92 height 14
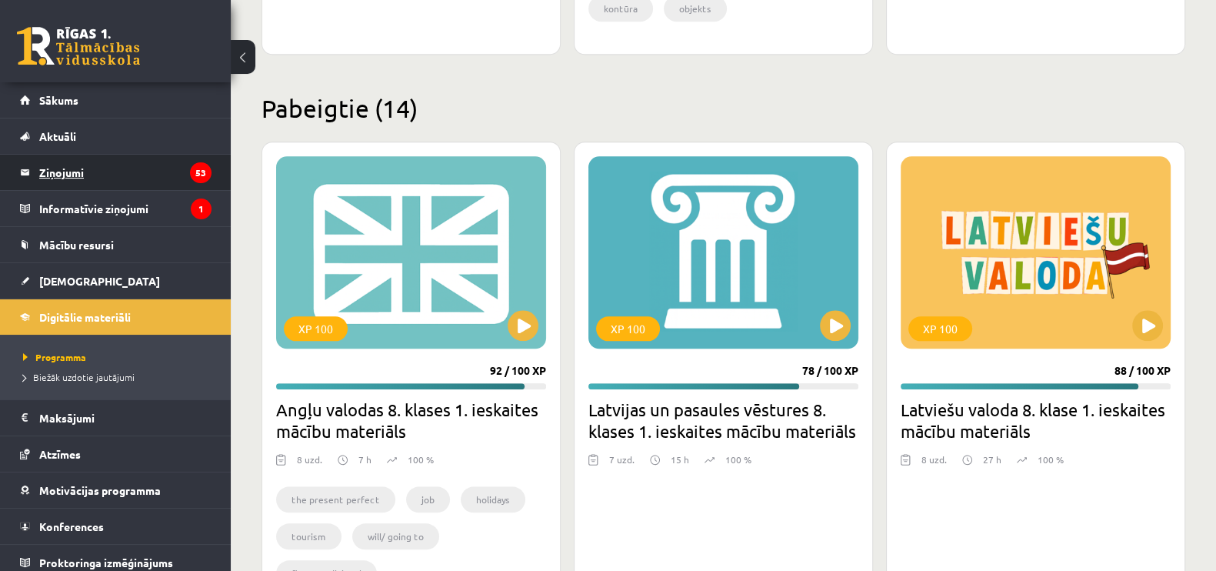
click at [65, 178] on legend "Ziņojumi 53" at bounding box center [125, 172] width 172 height 35
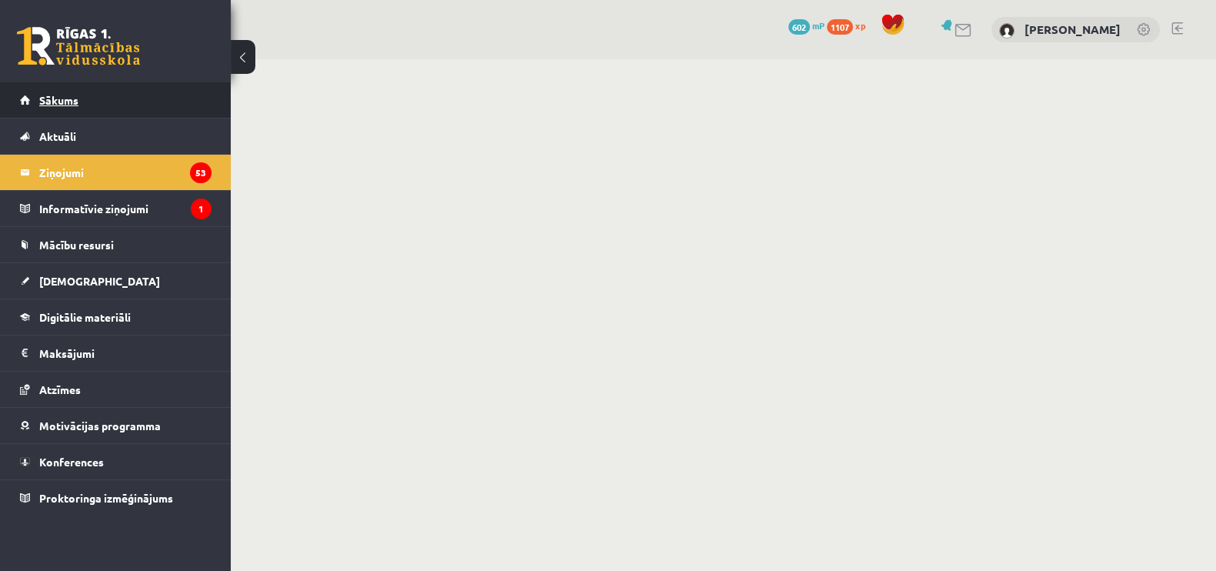
click at [58, 109] on link "Sākums" at bounding box center [115, 99] width 191 height 35
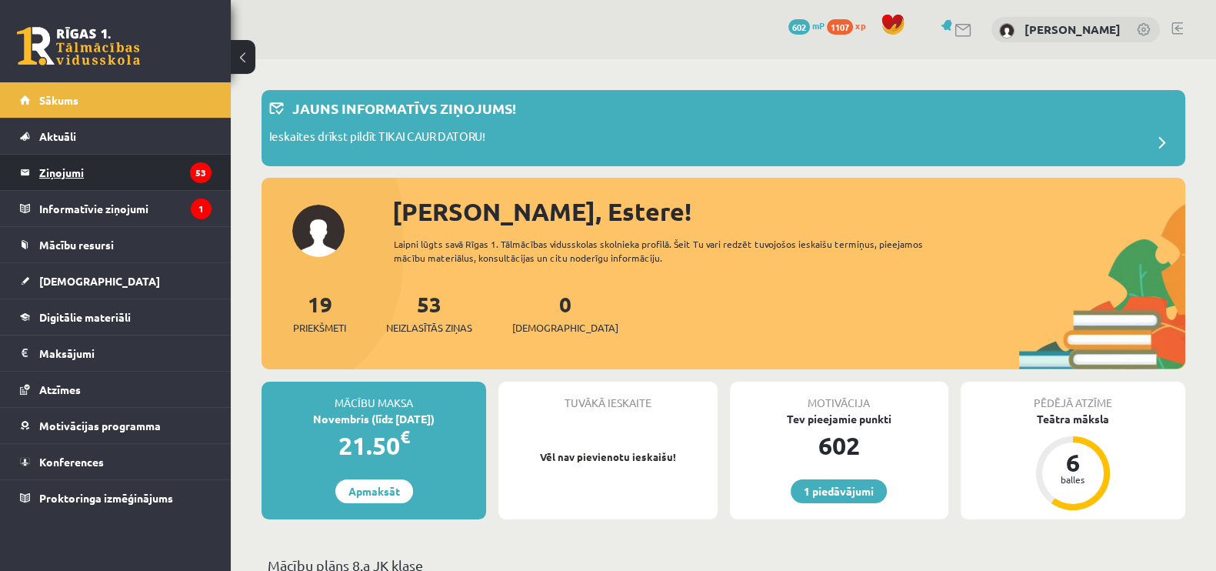
click at [67, 181] on legend "Ziņojumi 53" at bounding box center [125, 172] width 172 height 35
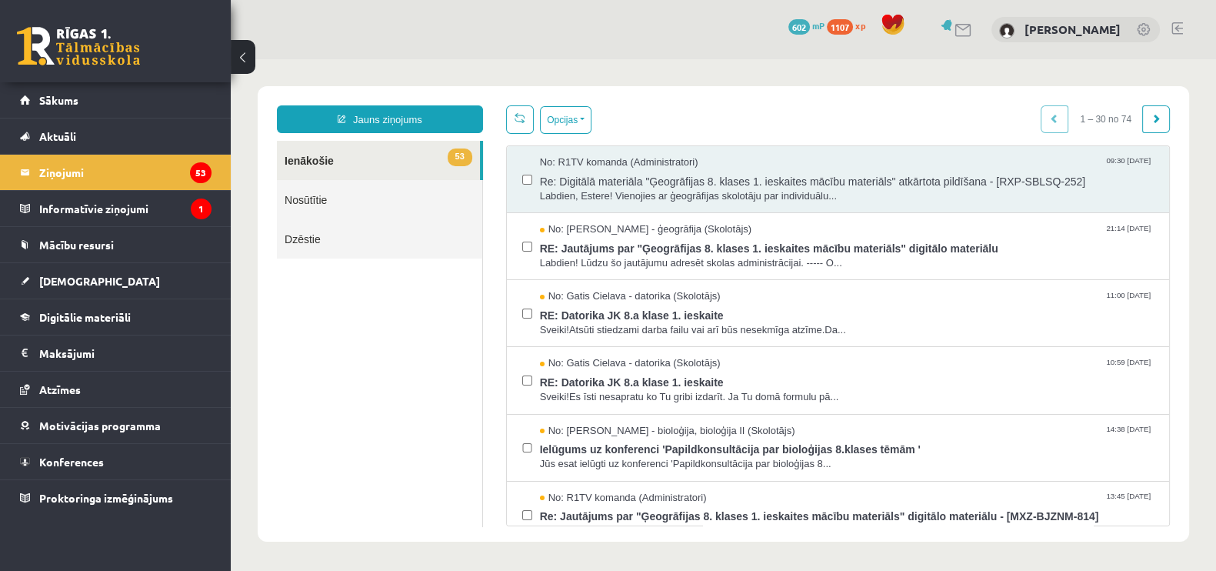
click at [376, 98] on div "Jauns ziņojums 53 Ienākošie Nosūtītie Dzēstie ** ********* ********* ******* Op…" at bounding box center [723, 313] width 931 height 455
click at [385, 134] on div "Jauns ziņojums 53 Ienākošie Nosūtītie Dzēstie ** ********* ********* *******" at bounding box center [379, 315] width 229 height 421
click at [385, 128] on link "Jauns ziņojums" at bounding box center [380, 119] width 206 height 28
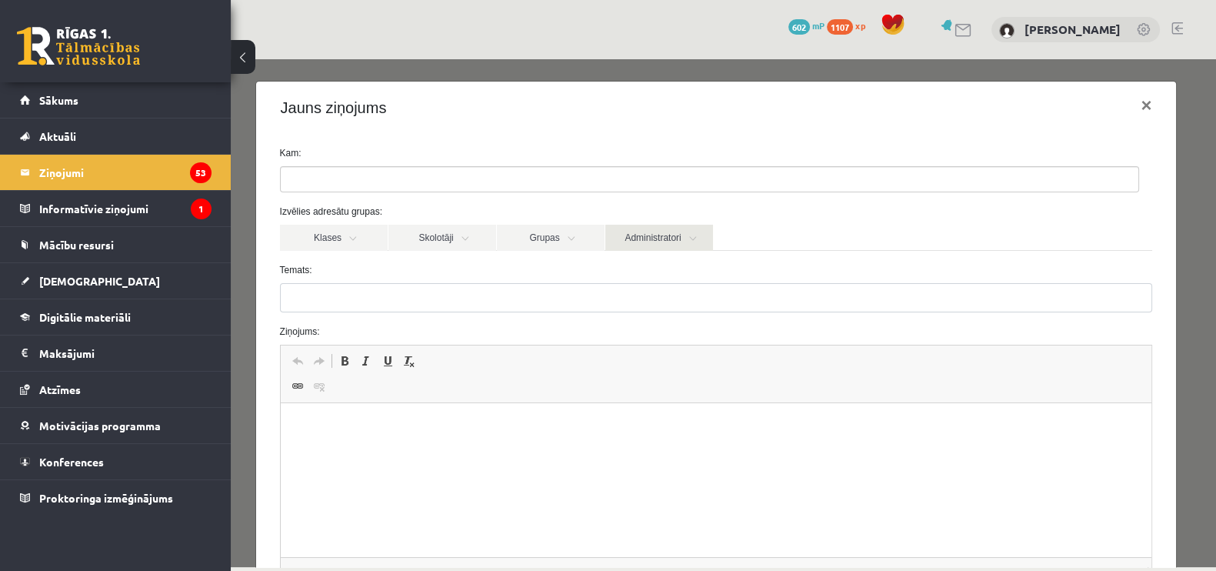
click at [623, 236] on link "Administratori" at bounding box center [659, 238] width 108 height 26
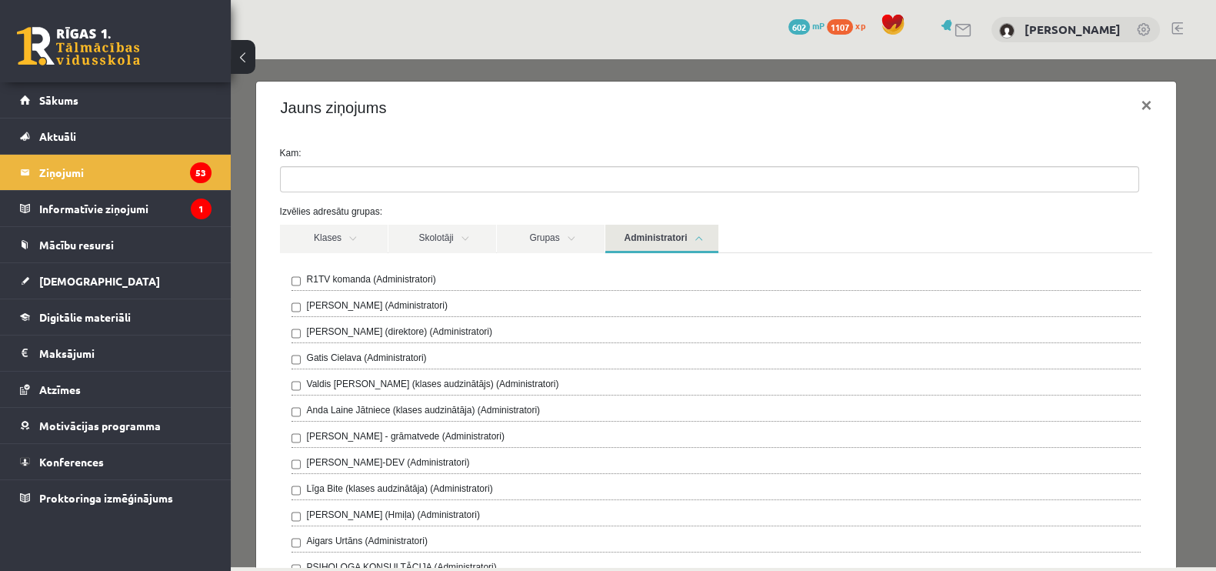
click at [455, 275] on div "R1TV komanda (Administratori)" at bounding box center [716, 281] width 850 height 18
click at [1134, 103] on button "×" at bounding box center [1145, 105] width 35 height 43
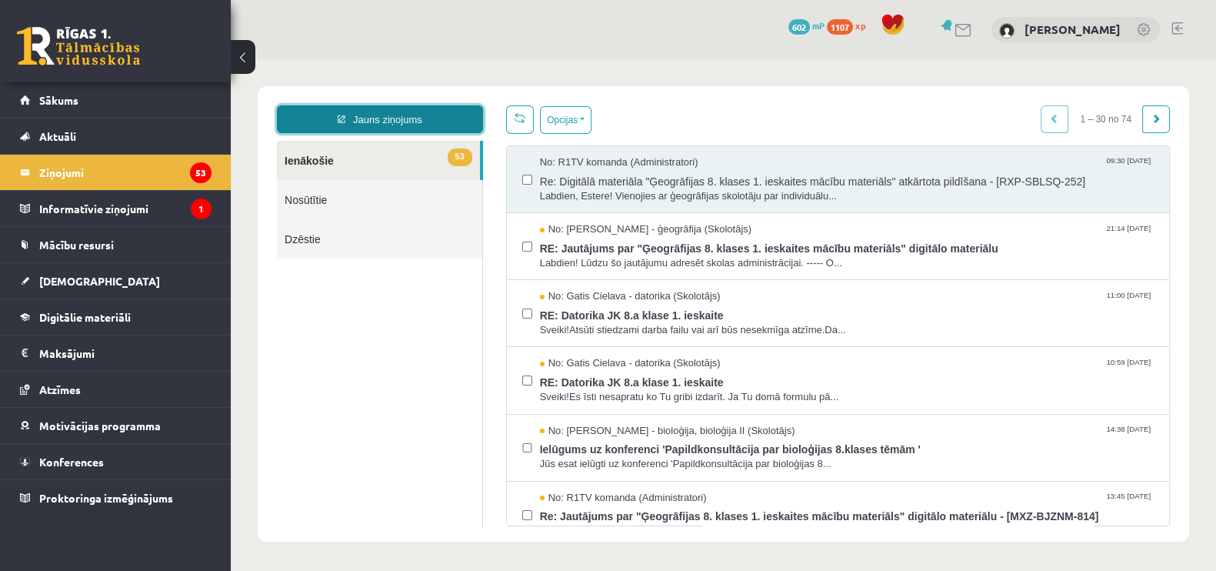
click at [419, 115] on link "Jauns ziņojums" at bounding box center [380, 119] width 206 height 28
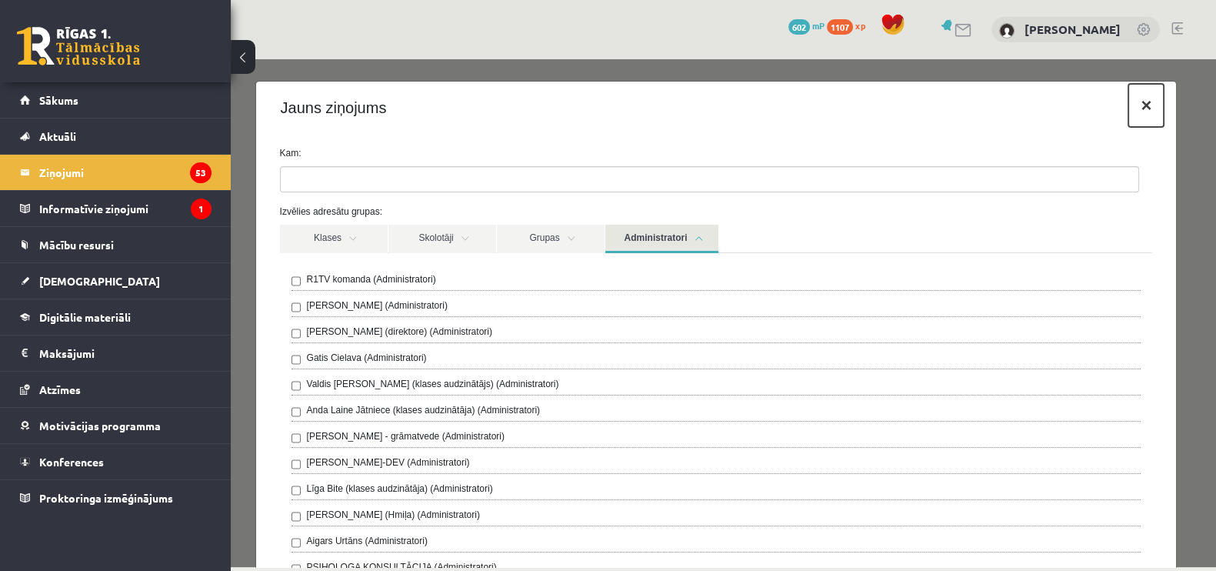
click at [1137, 108] on button "×" at bounding box center [1145, 105] width 35 height 43
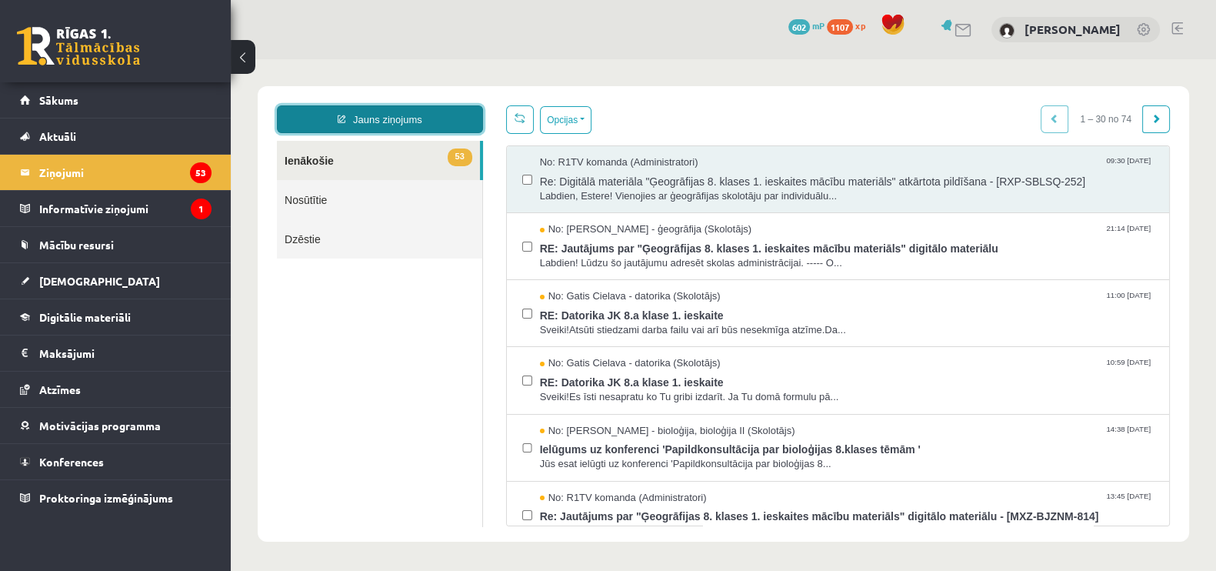
click at [447, 127] on link "Jauns ziņojums" at bounding box center [380, 119] width 206 height 28
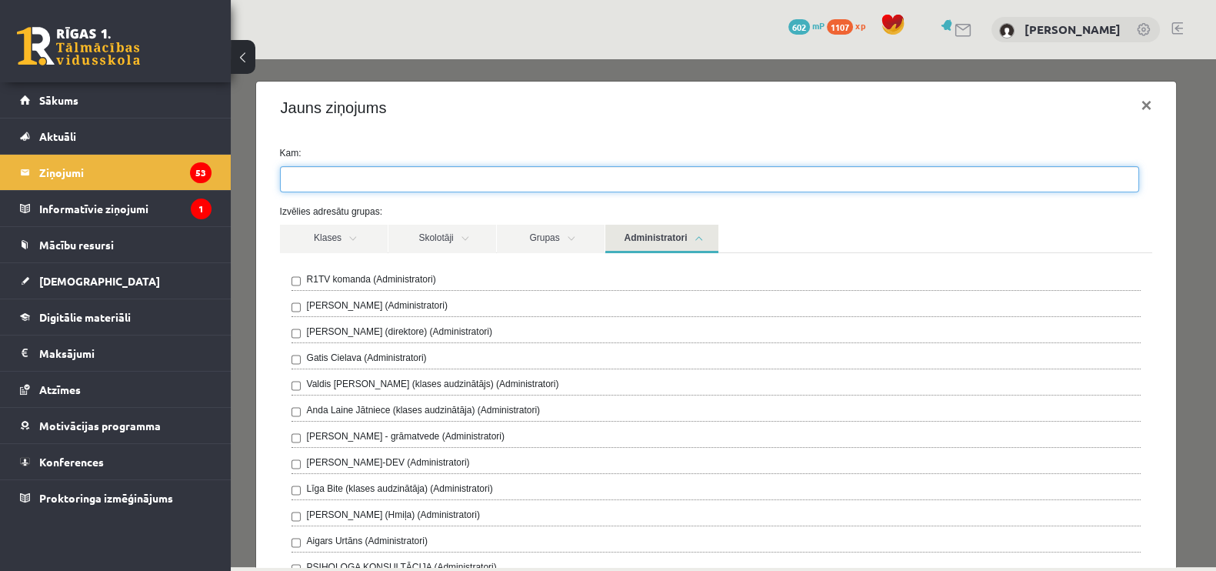
click at [323, 191] on span at bounding box center [709, 179] width 859 height 26
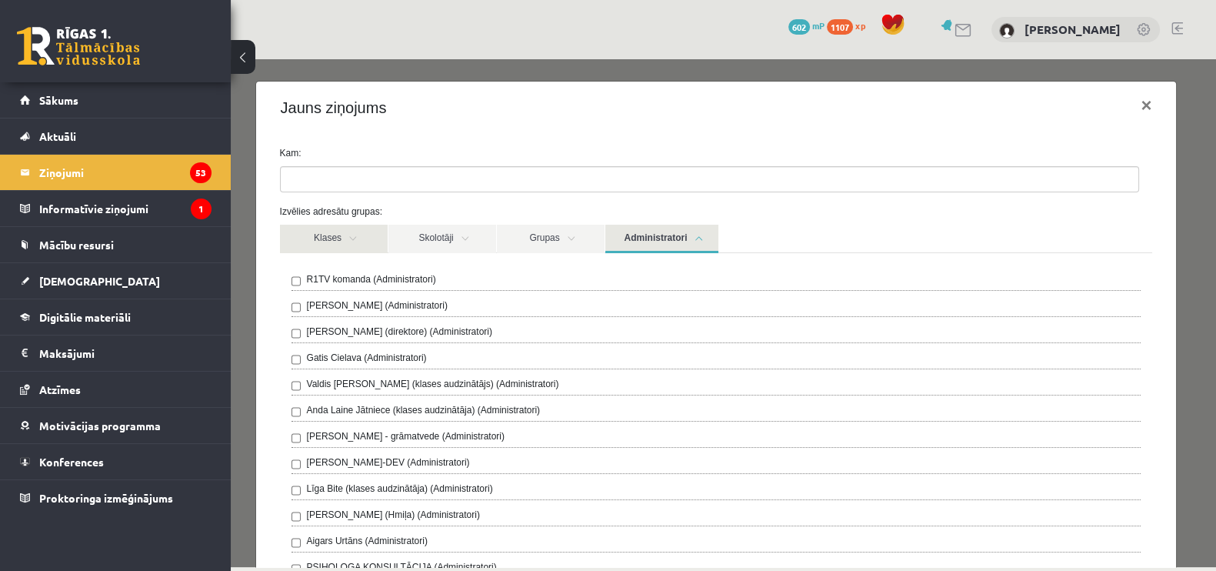
click at [280, 251] on link "Klases" at bounding box center [334, 239] width 108 height 28
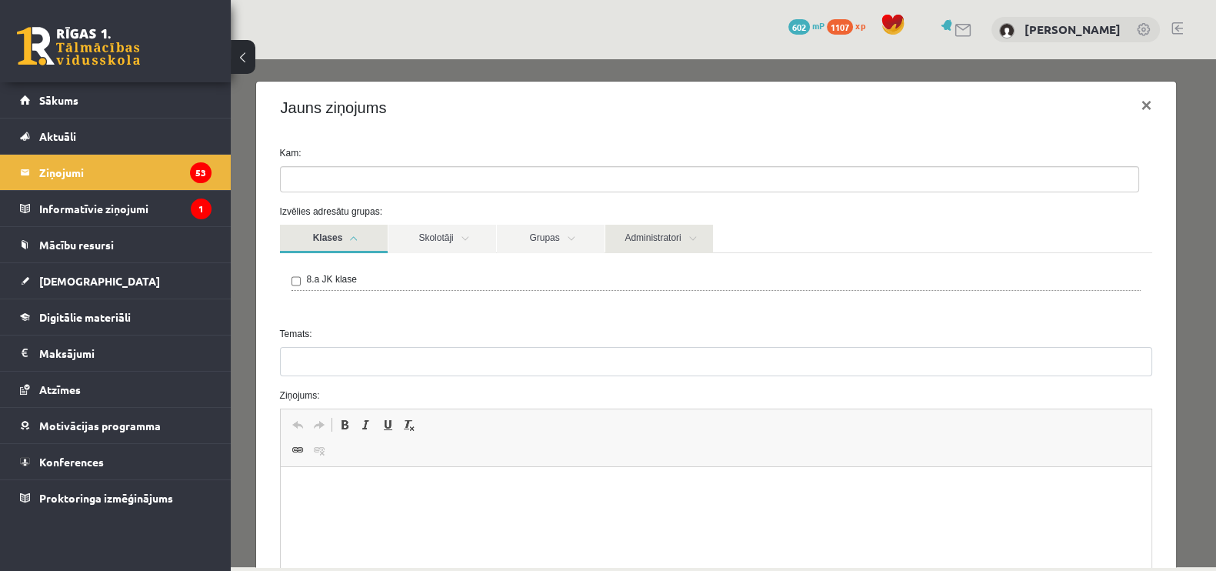
click at [660, 235] on link "Administratori" at bounding box center [659, 239] width 108 height 28
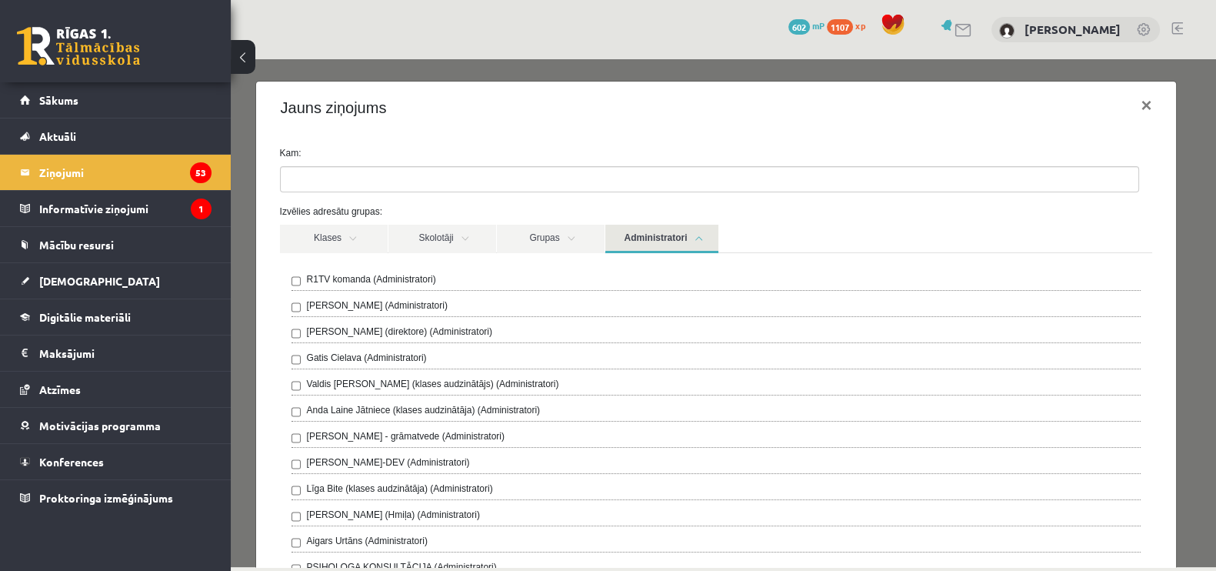
click at [348, 282] on label "R1TV komanda (Administratori)" at bounding box center [371, 279] width 129 height 14
click at [309, 215] on label "Izvēlies adresātu grupas:" at bounding box center [716, 212] width 896 height 14
click at [658, 225] on link "Administratori" at bounding box center [661, 239] width 113 height 28
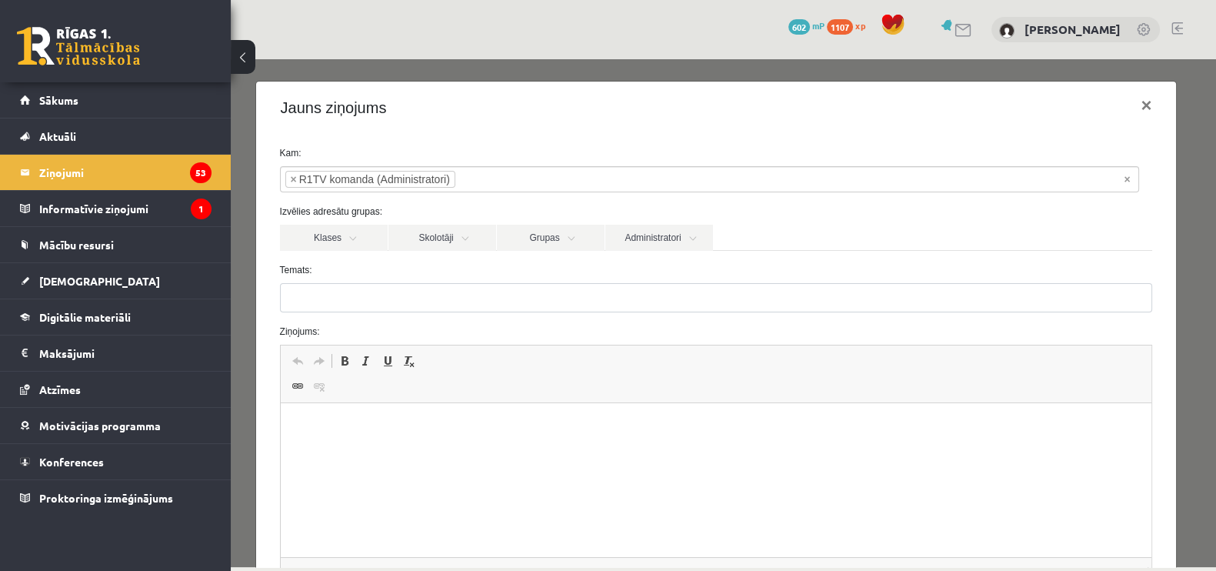
click at [383, 450] on html at bounding box center [715, 426] width 871 height 47
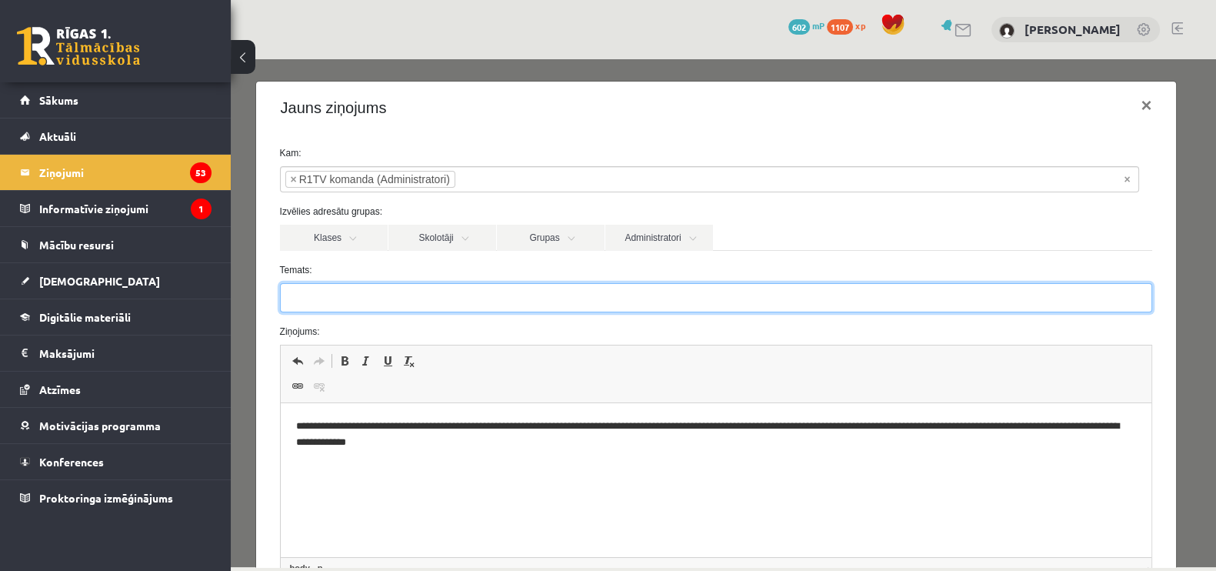
click at [565, 304] on input "Temats:" at bounding box center [716, 297] width 873 height 29
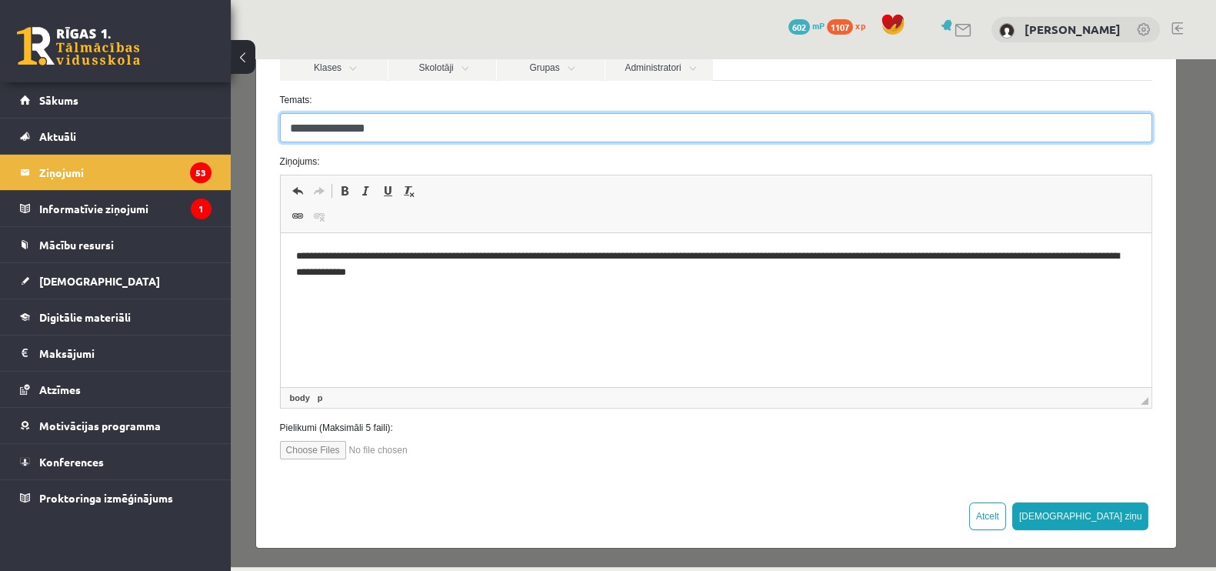
scroll to position [171, 0]
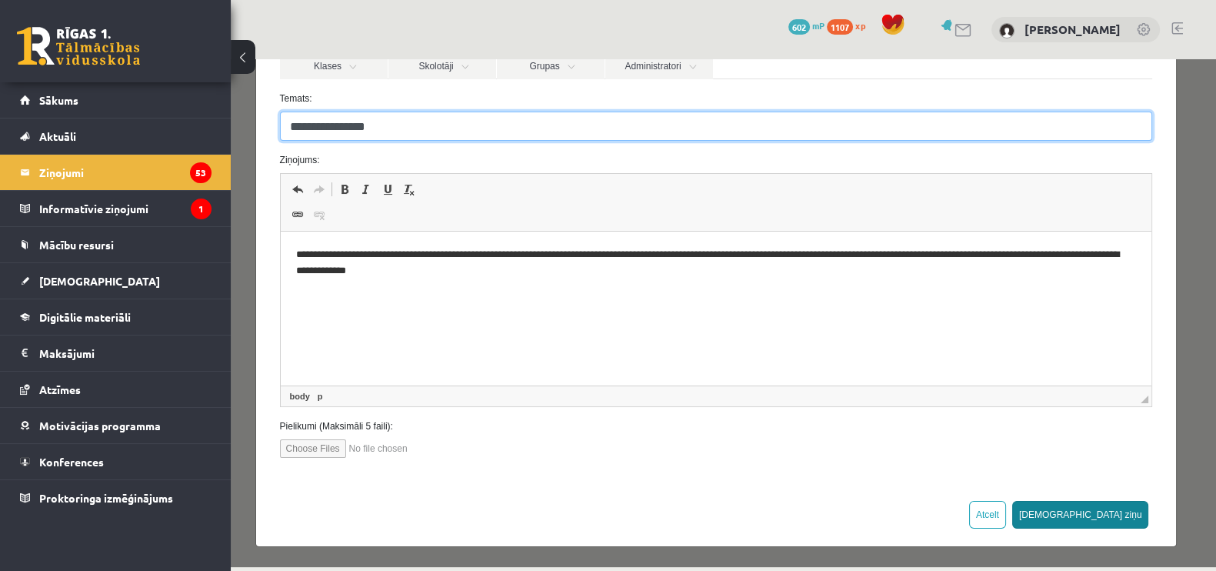
type input "**********"
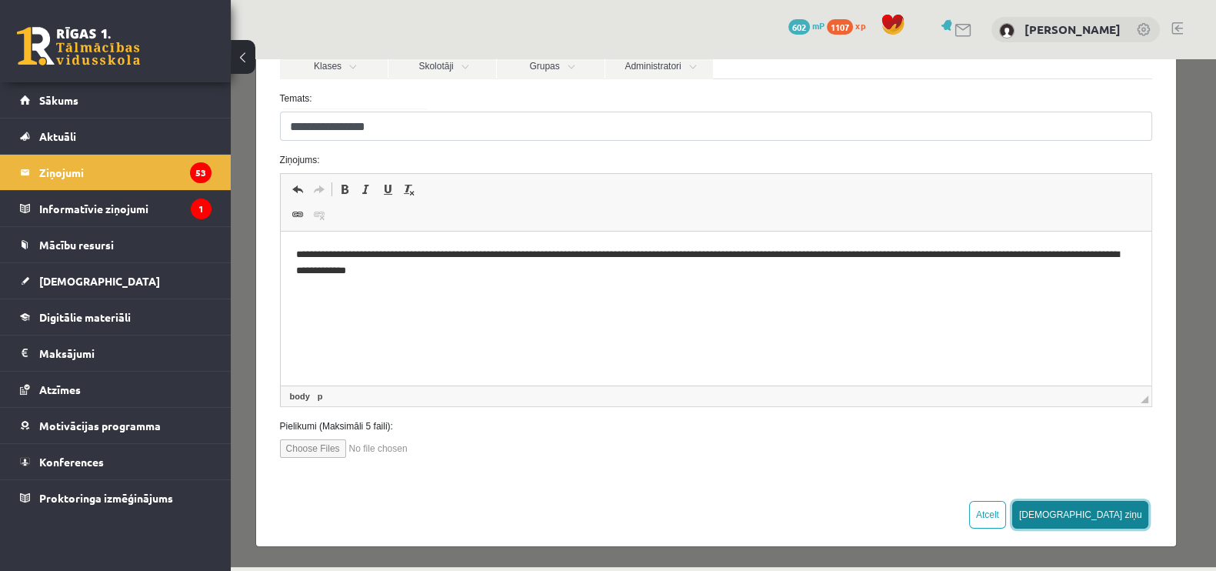
click at [1110, 513] on button "Sūtīt ziņu" at bounding box center [1080, 515] width 137 height 28
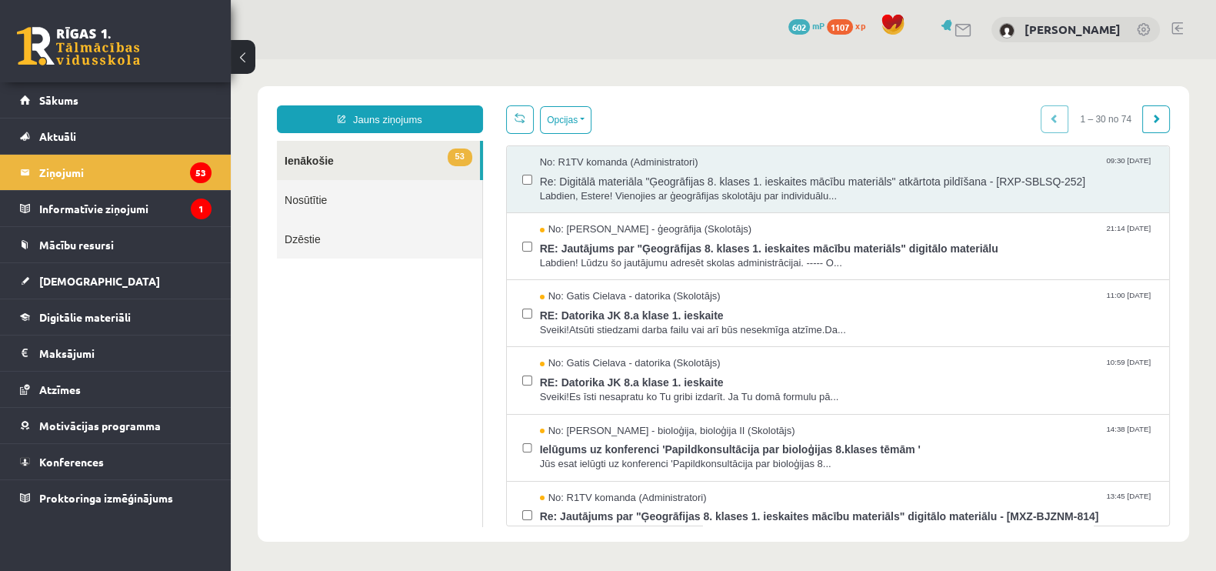
scroll to position [0, 0]
